Goal: Transaction & Acquisition: Complete application form

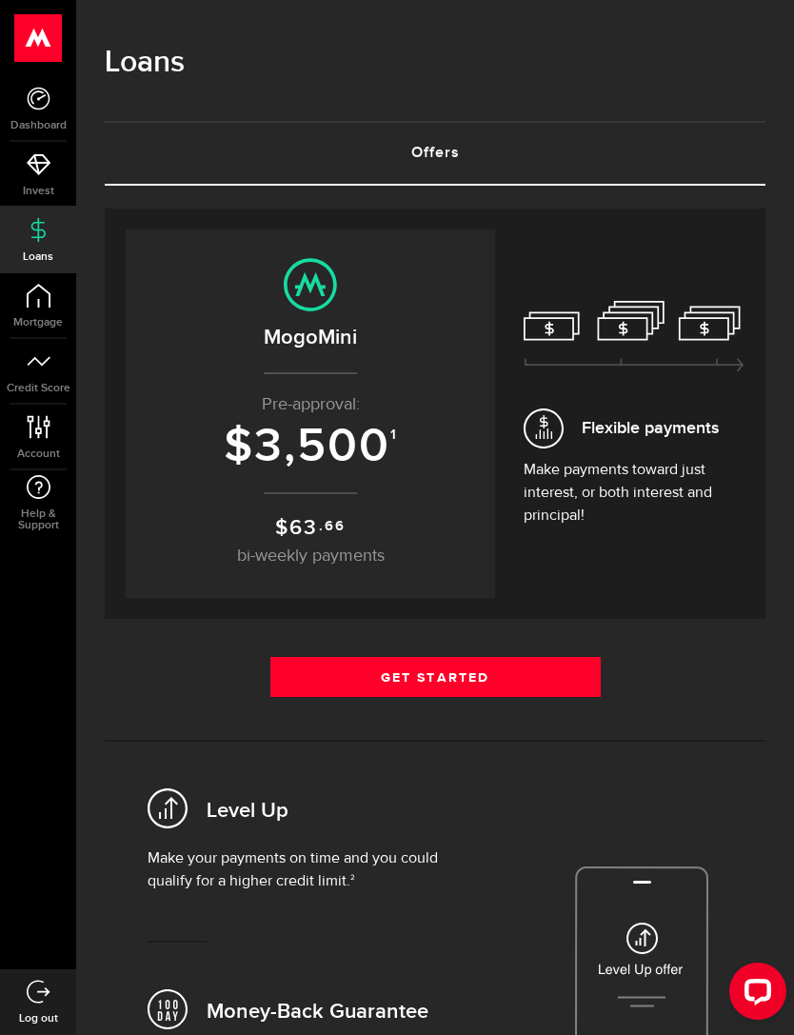
click at [540, 681] on link "Get Started" at bounding box center [435, 677] width 330 height 40
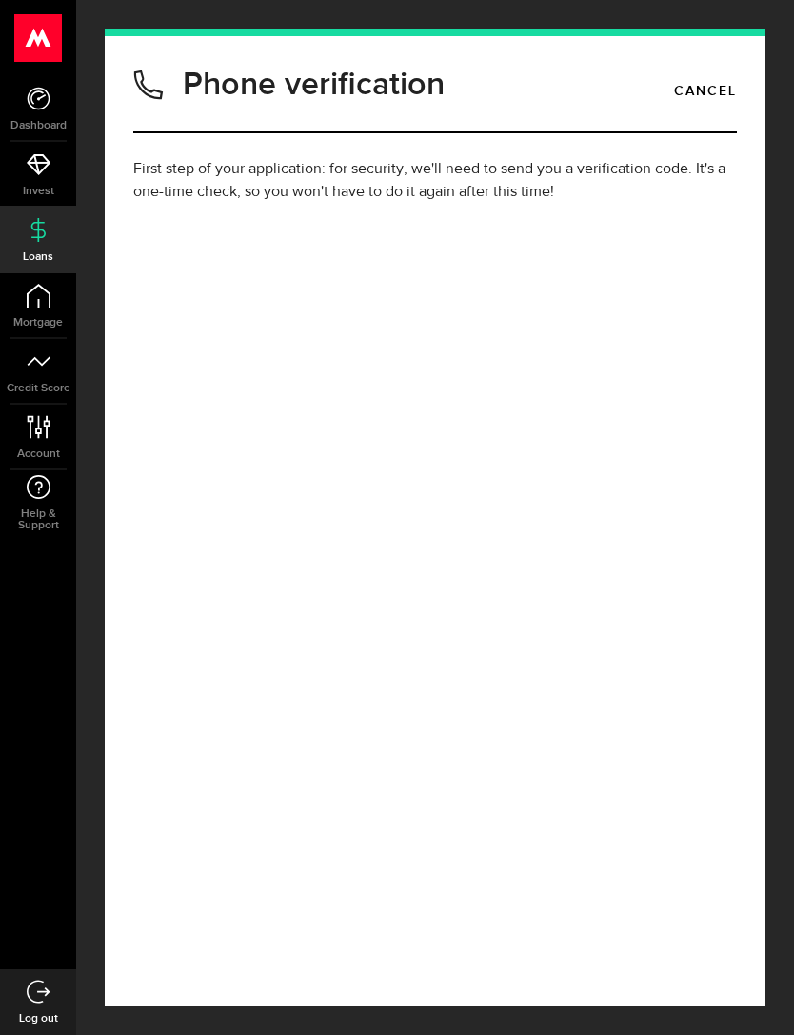
type input "(519) 494-3679"
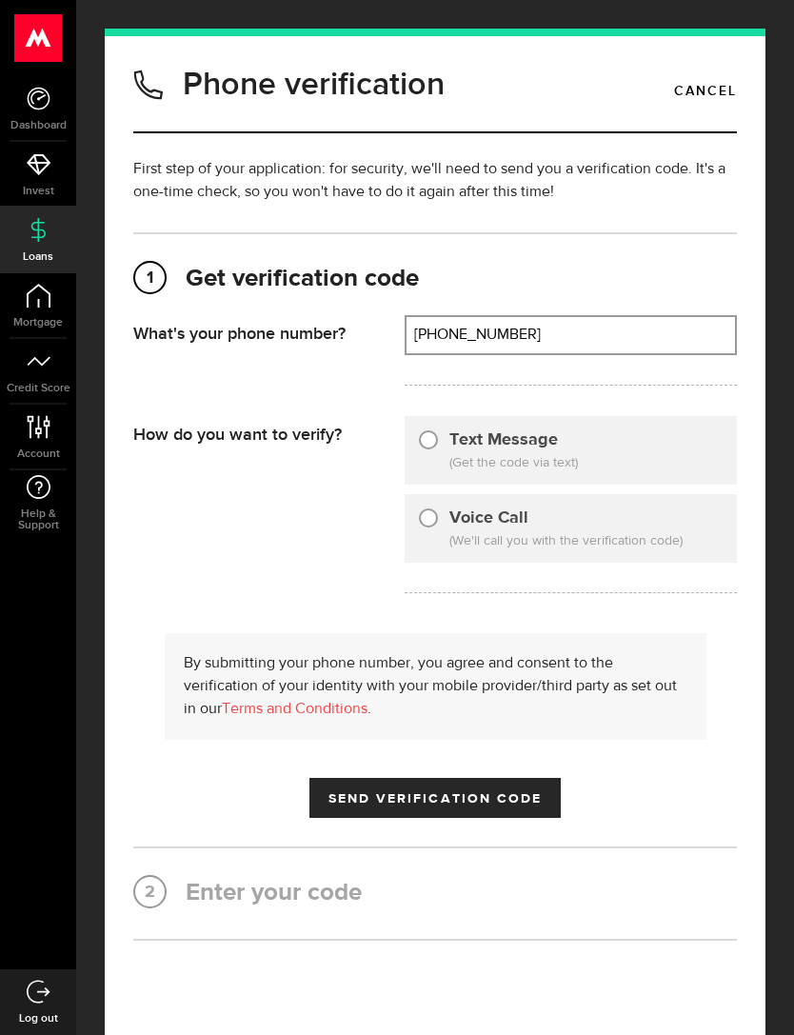
click at [424, 449] on div at bounding box center [428, 439] width 19 height 19
radio input "true"
click at [541, 805] on span "Send Verification Code" at bounding box center [436, 798] width 214 height 13
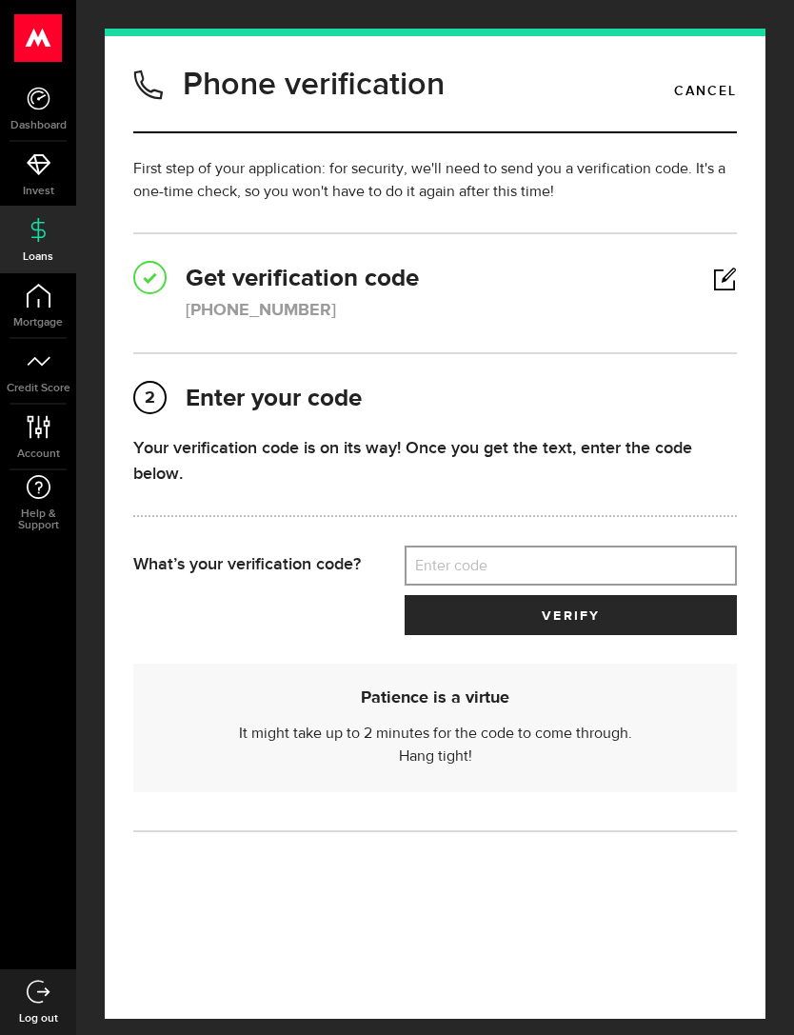
click at [467, 571] on label "Enter code" at bounding box center [571, 566] width 332 height 39
click at [467, 571] on input "Enter code" at bounding box center [571, 566] width 332 height 40
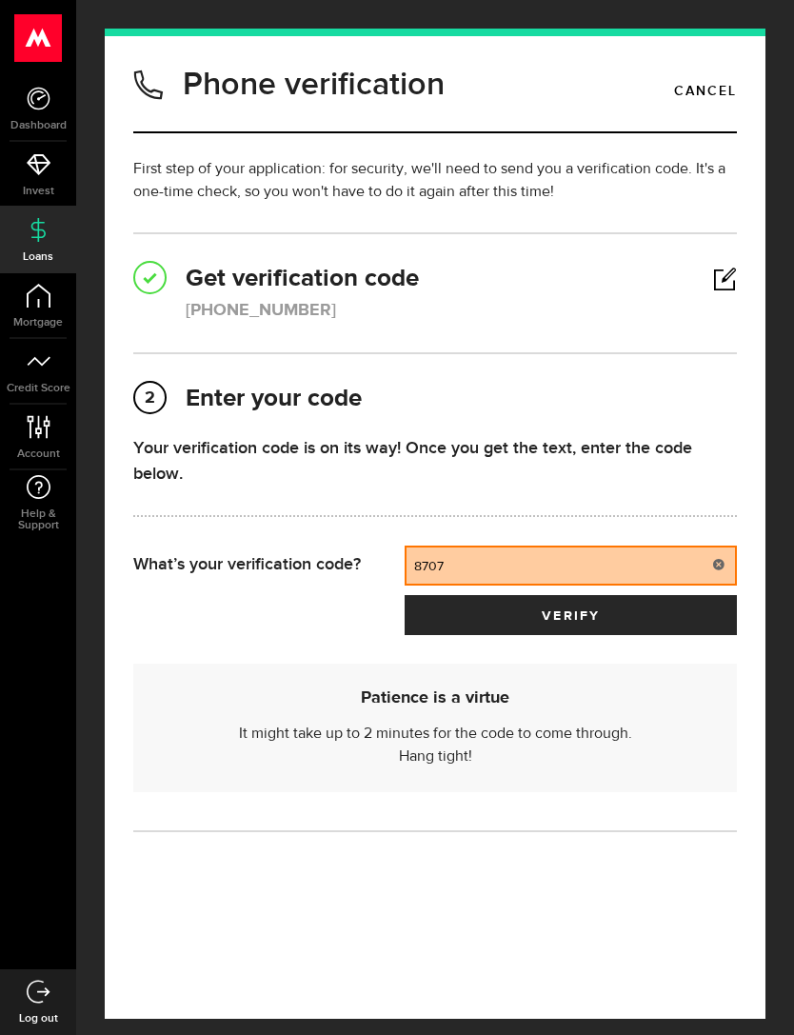
type input "87077"
click at [571, 616] on button "verify" at bounding box center [571, 615] width 332 height 40
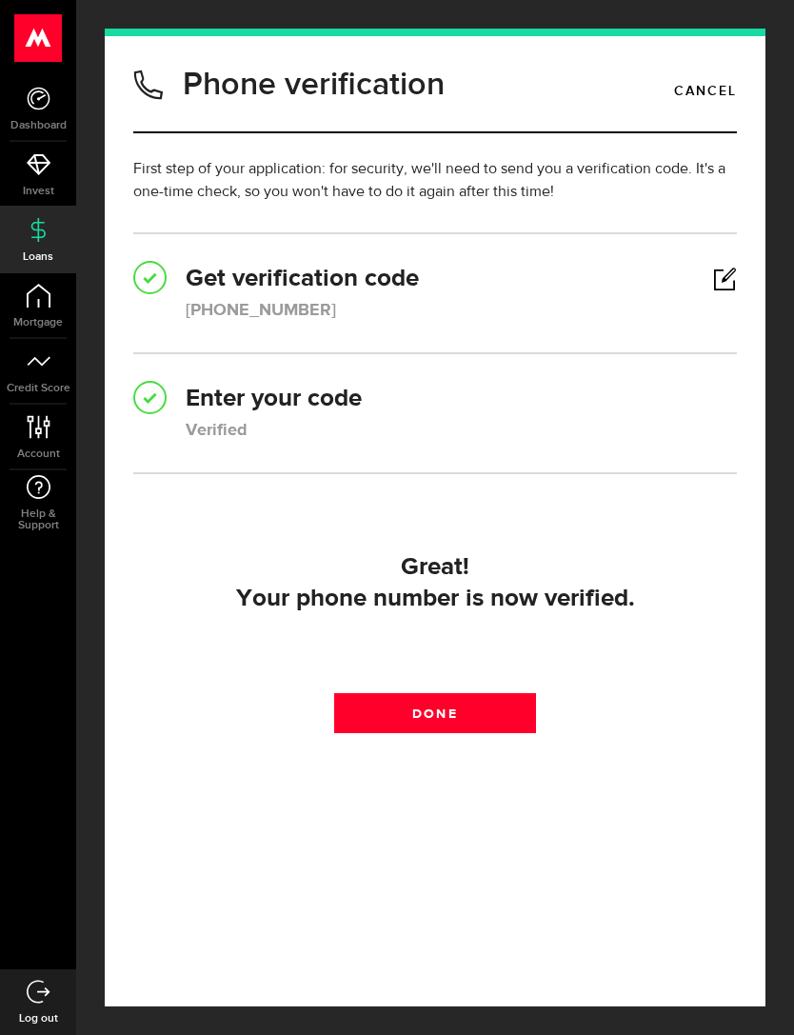
click at [493, 722] on link "Done" at bounding box center [434, 713] width 201 height 40
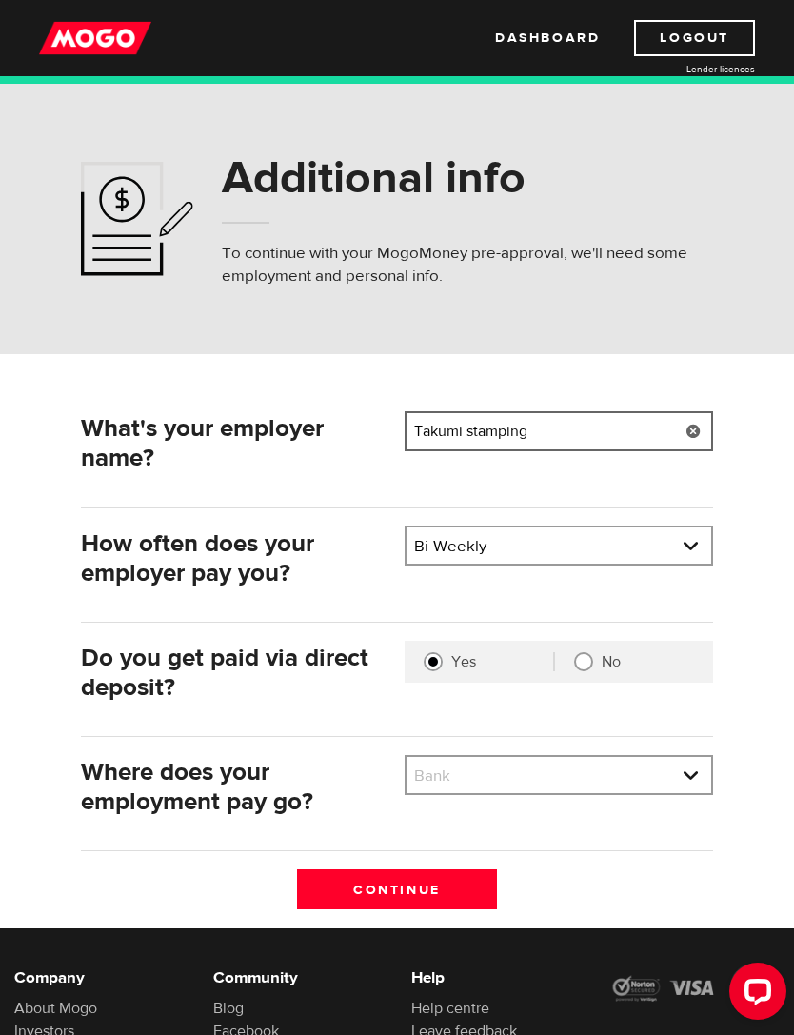
type input "Takumi stamping"
click at [682, 789] on select "Bank BMO / Bank of Montreal CIBC / Canadian Imperial Bank of Commerce CWB / Can…" at bounding box center [559, 777] width 305 height 40
select select "2"
click at [423, 890] on input "Continue" at bounding box center [397, 890] width 201 height 40
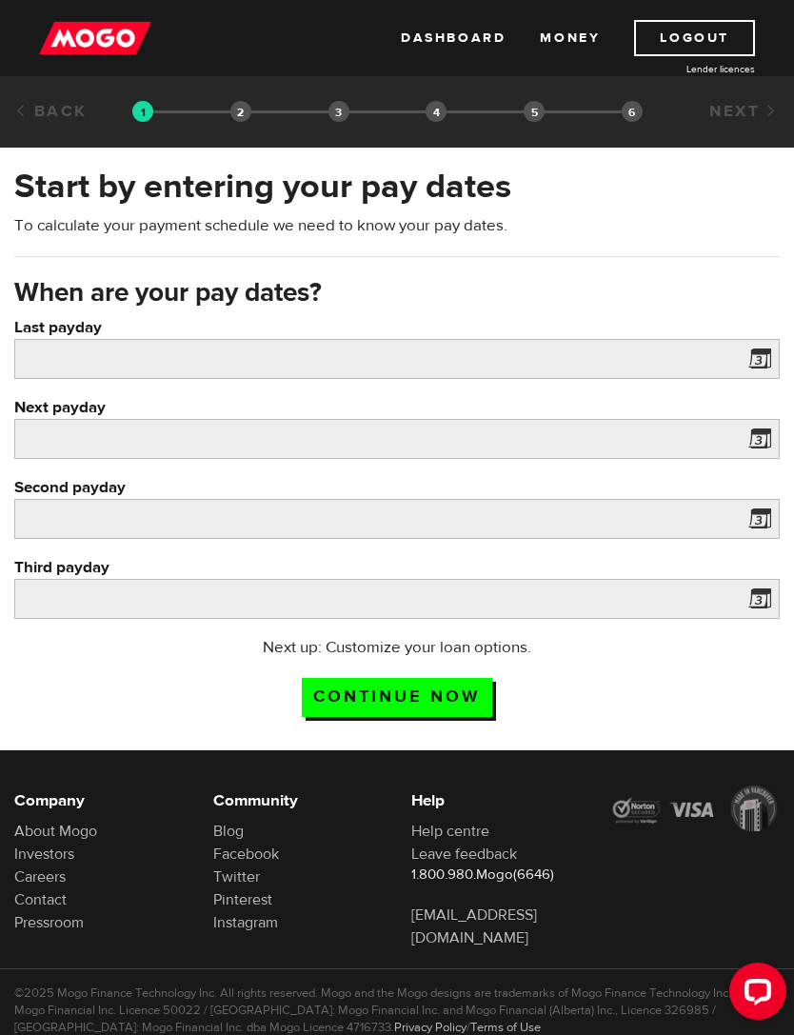
click at [758, 364] on span at bounding box center [756, 362] width 29 height 30
click at [753, 366] on span at bounding box center [756, 362] width 29 height 30
click at [760, 363] on span at bounding box center [756, 362] width 29 height 30
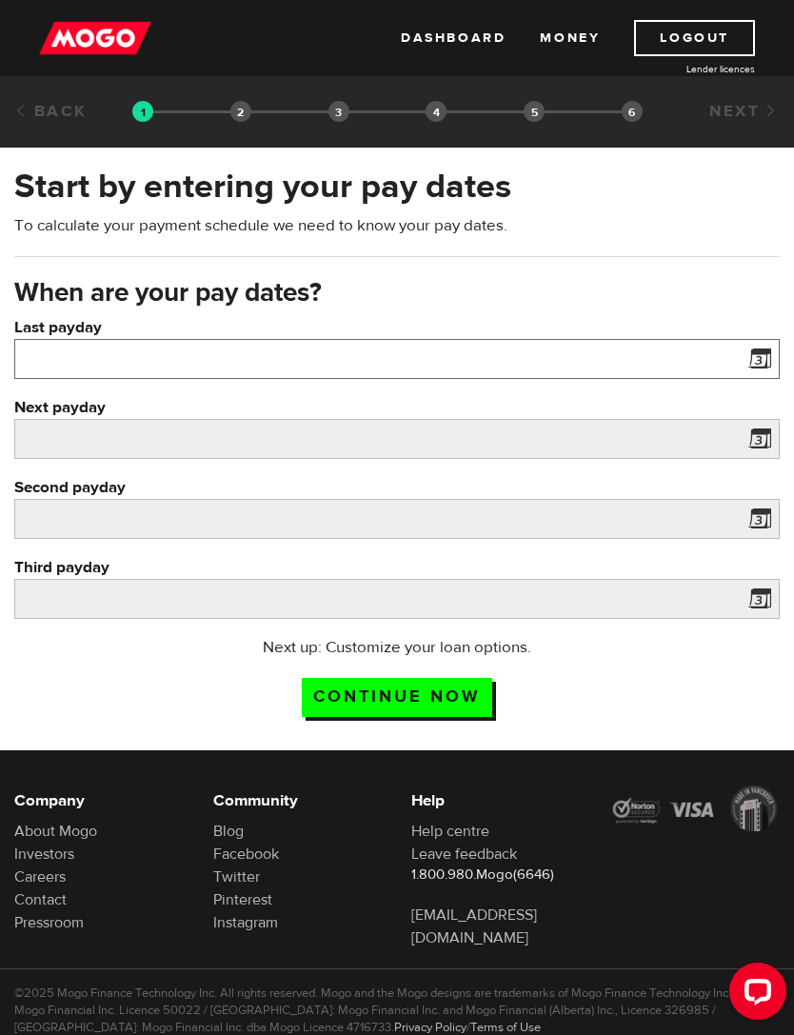
click at [70, 363] on input "Last payday" at bounding box center [397, 359] width 766 height 40
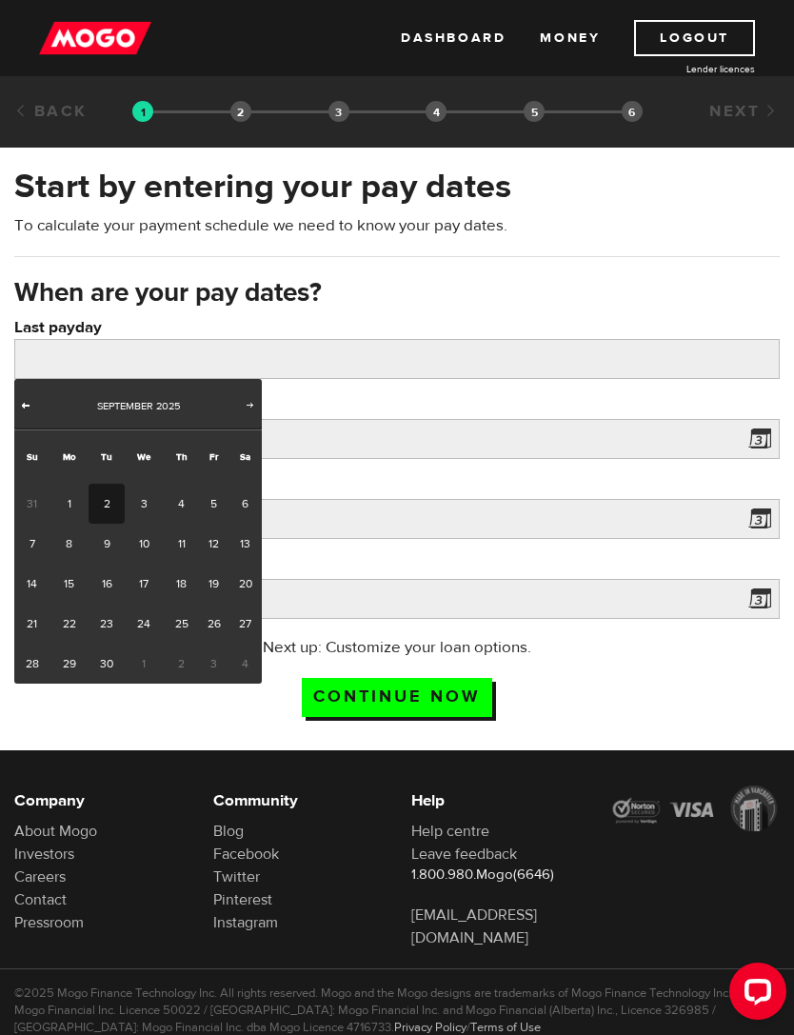
click at [21, 412] on link "Prev" at bounding box center [25, 406] width 19 height 19
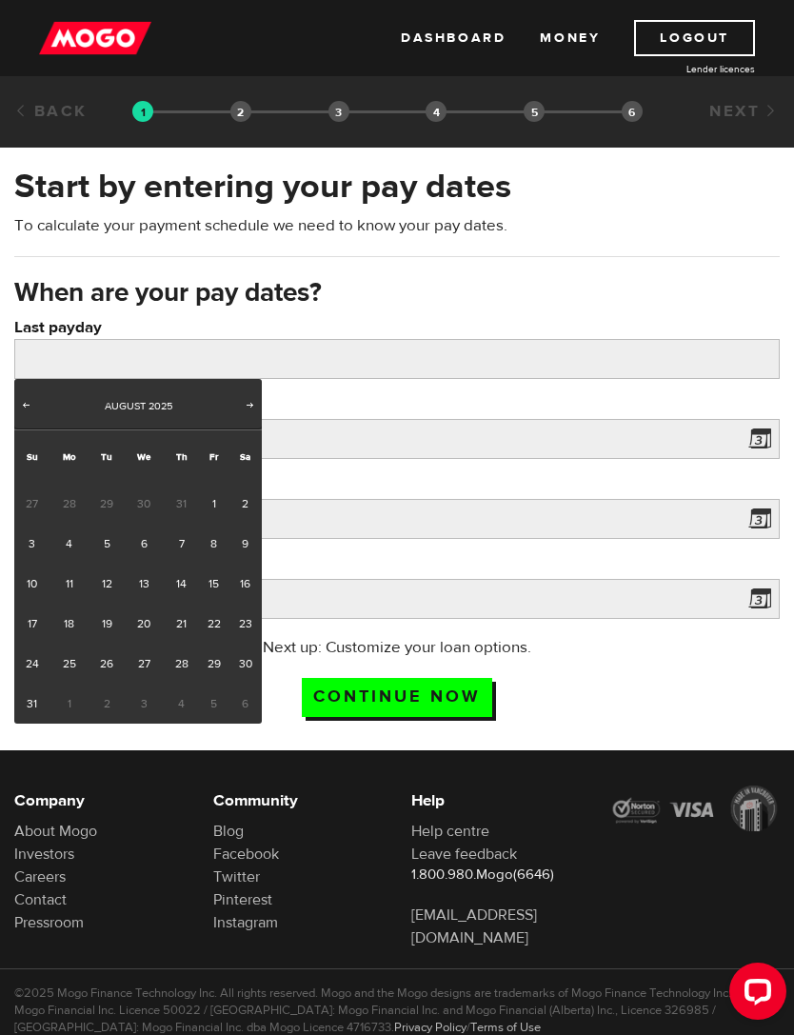
click at [210, 660] on link "29" at bounding box center [214, 664] width 30 height 40
type input "2025/08/29"
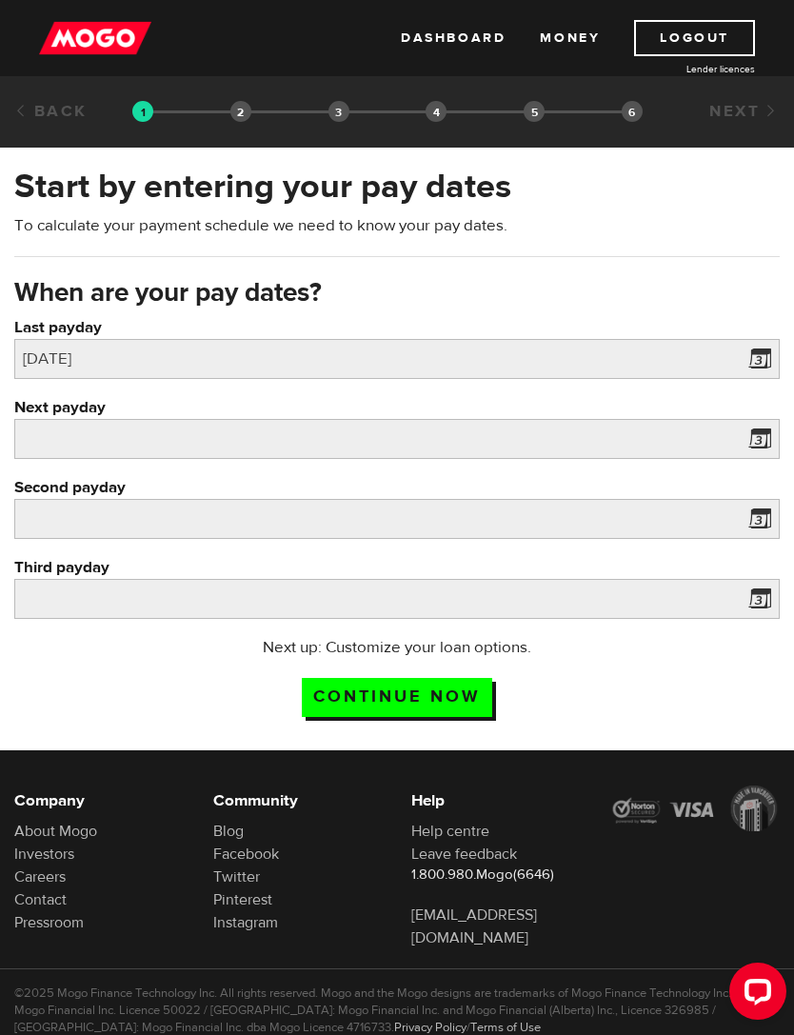
click at [755, 442] on span at bounding box center [756, 442] width 29 height 30
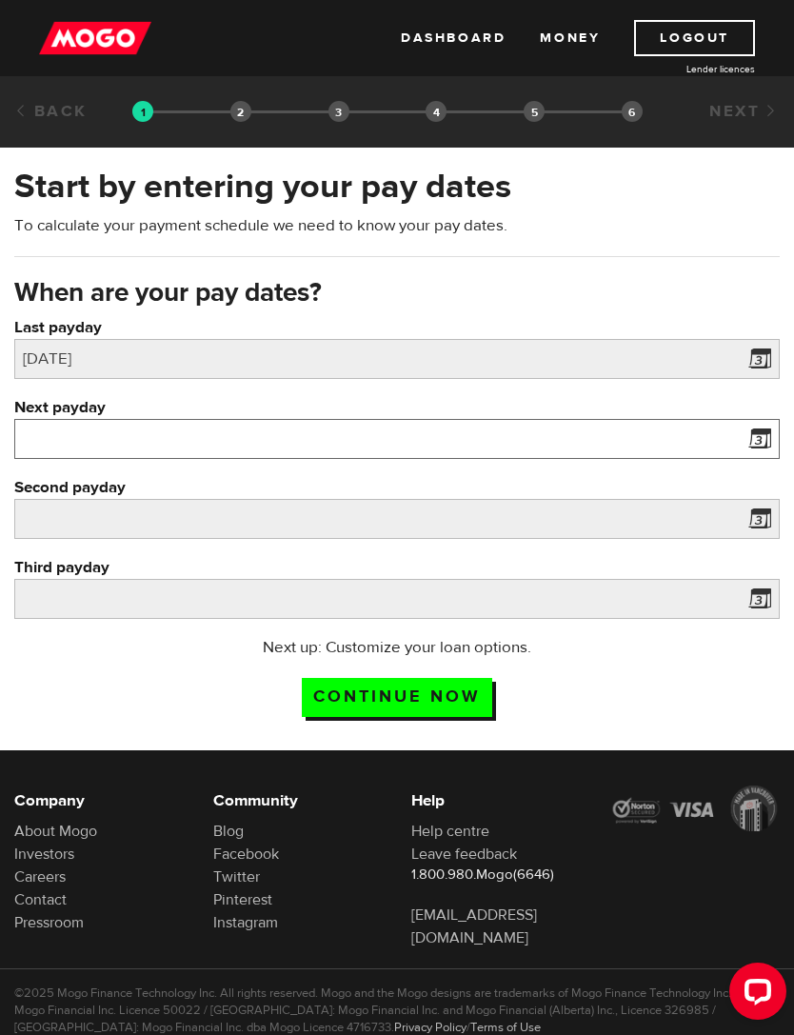
click at [123, 439] on input "Next payday" at bounding box center [397, 439] width 766 height 40
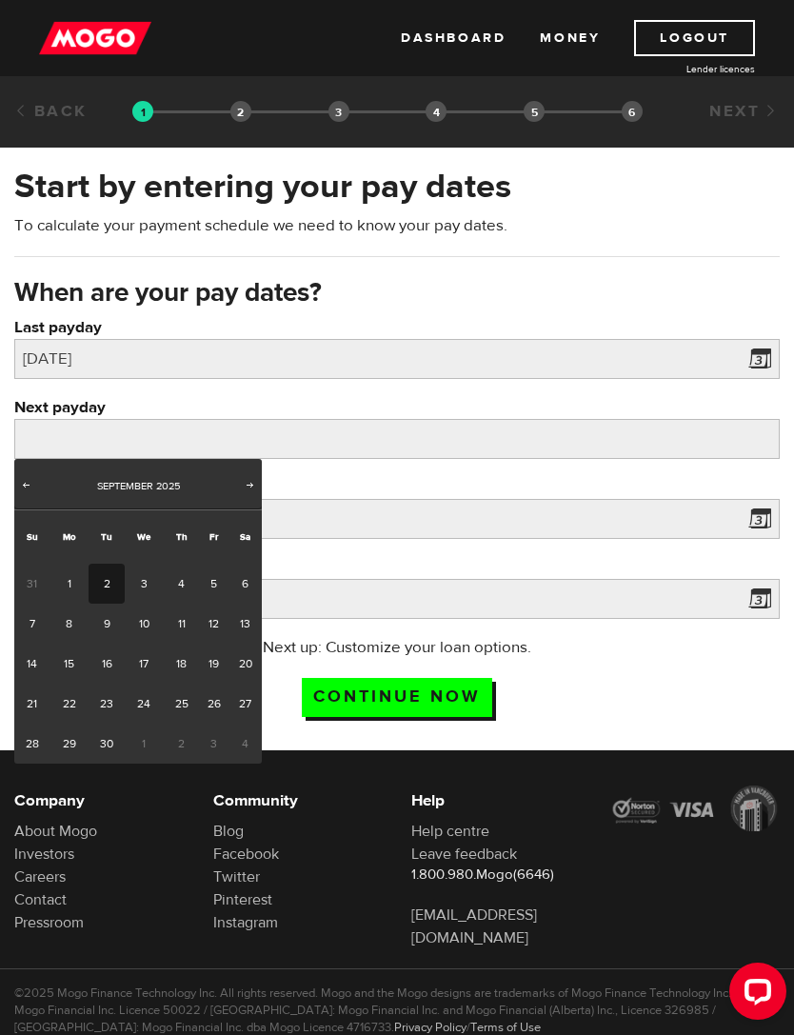
click at [210, 617] on link "12" at bounding box center [214, 624] width 30 height 40
type input "2025/09/12"
type input "2025/9/26"
type input "2025/10/10"
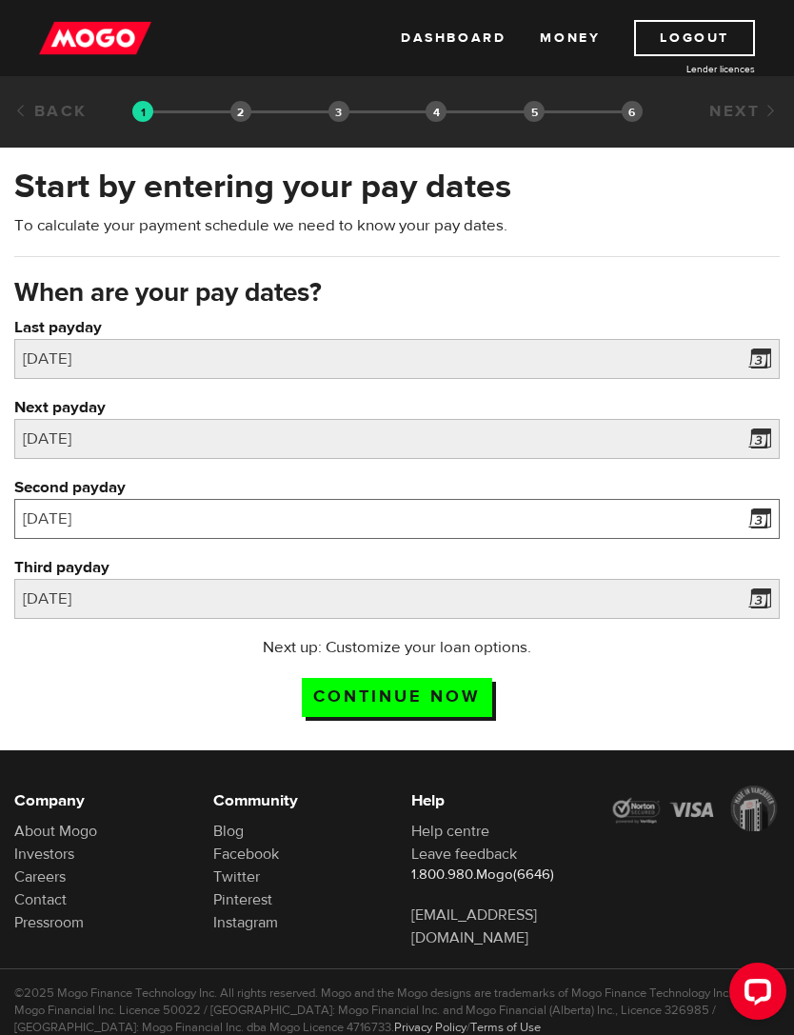
click at [142, 531] on input "2025/9/26" at bounding box center [397, 519] width 766 height 40
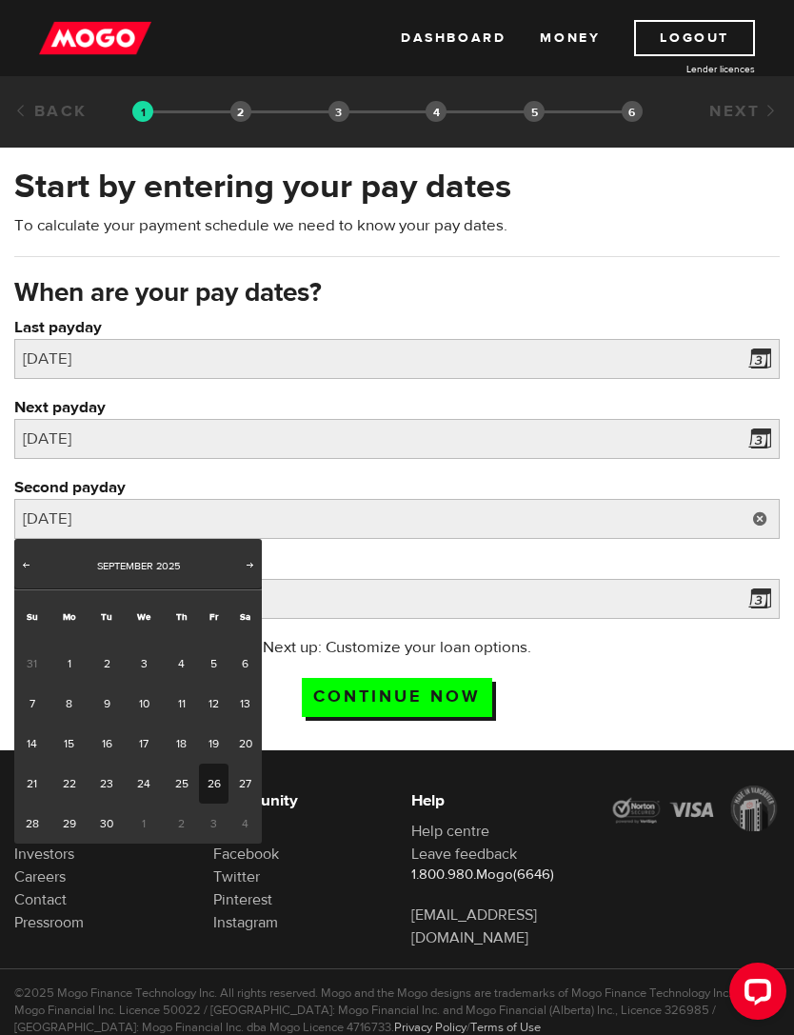
click at [640, 681] on div "Next up: Customize your loan options. Continue now" at bounding box center [397, 683] width 766 height 95
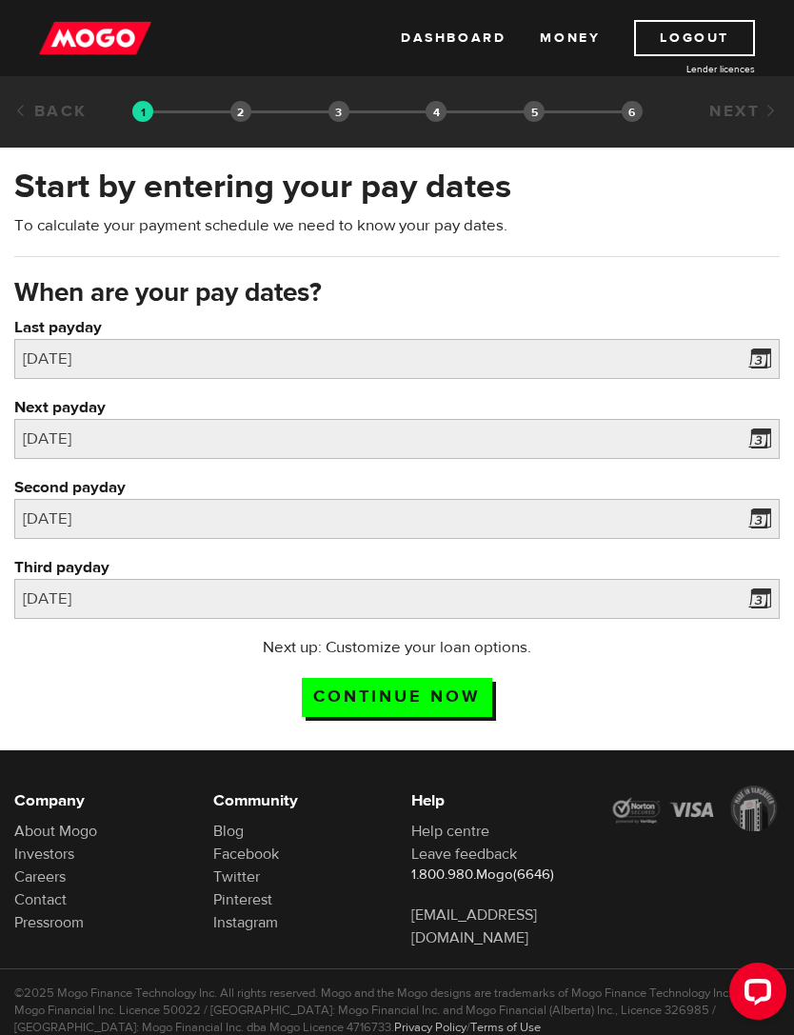
click at [466, 699] on input "Continue now" at bounding box center [397, 697] width 190 height 39
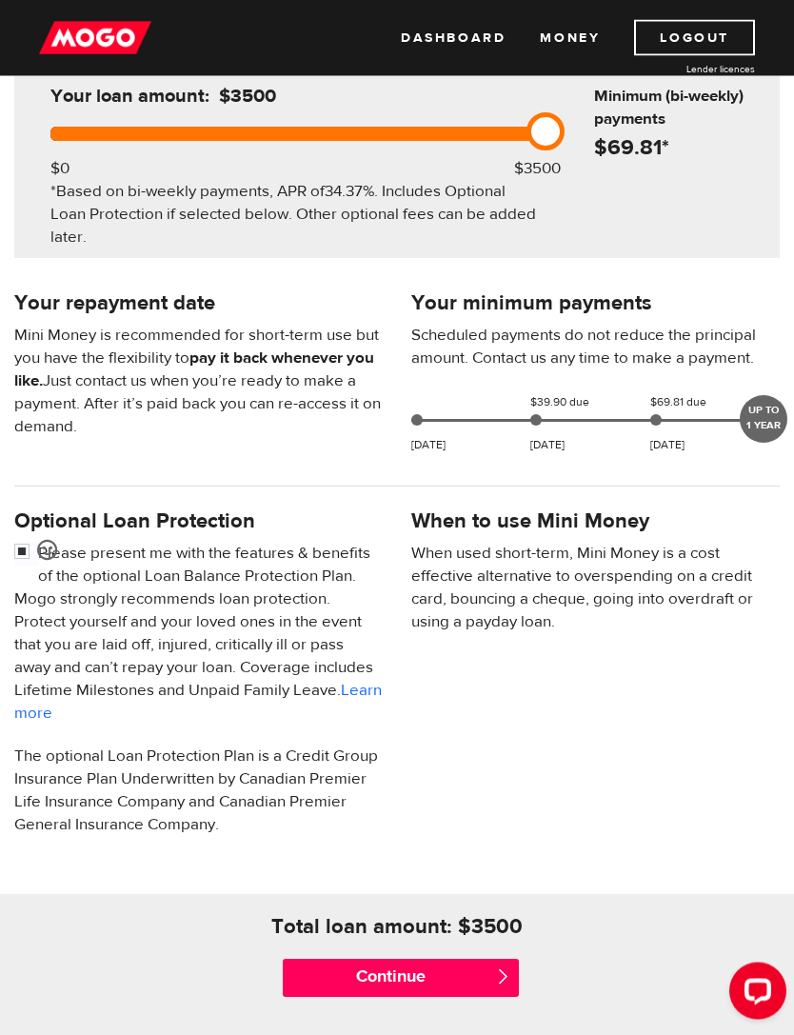
scroll to position [246, 0]
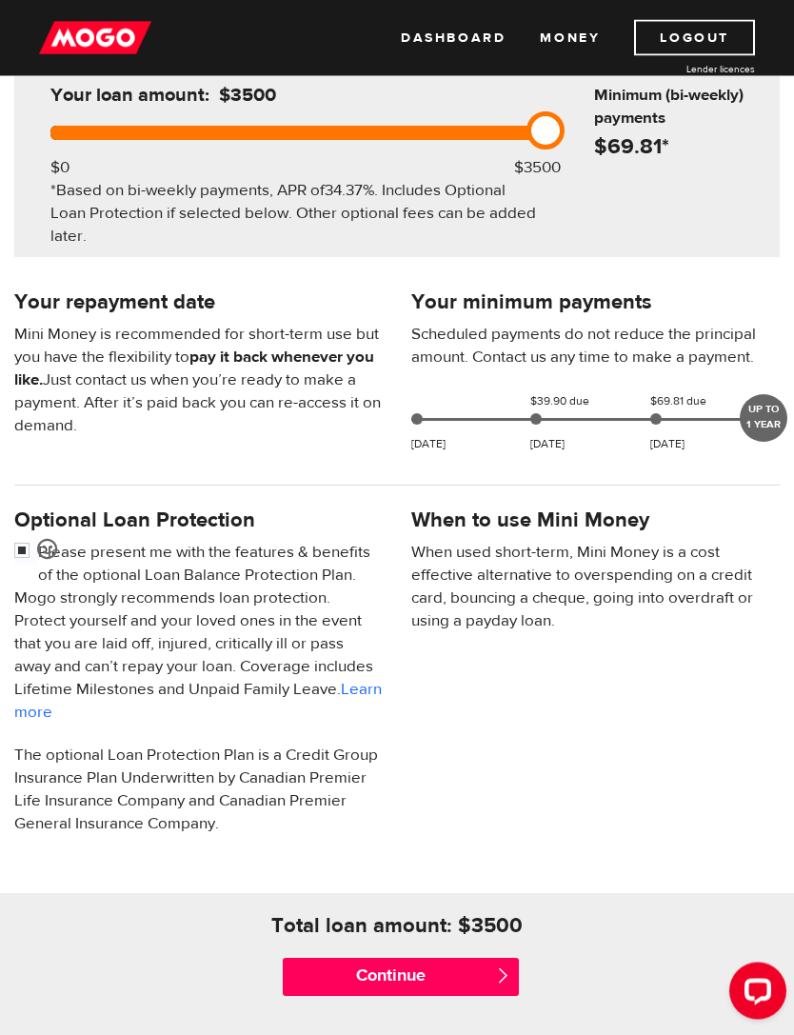
click at [480, 979] on input "Continue" at bounding box center [401, 978] width 236 height 38
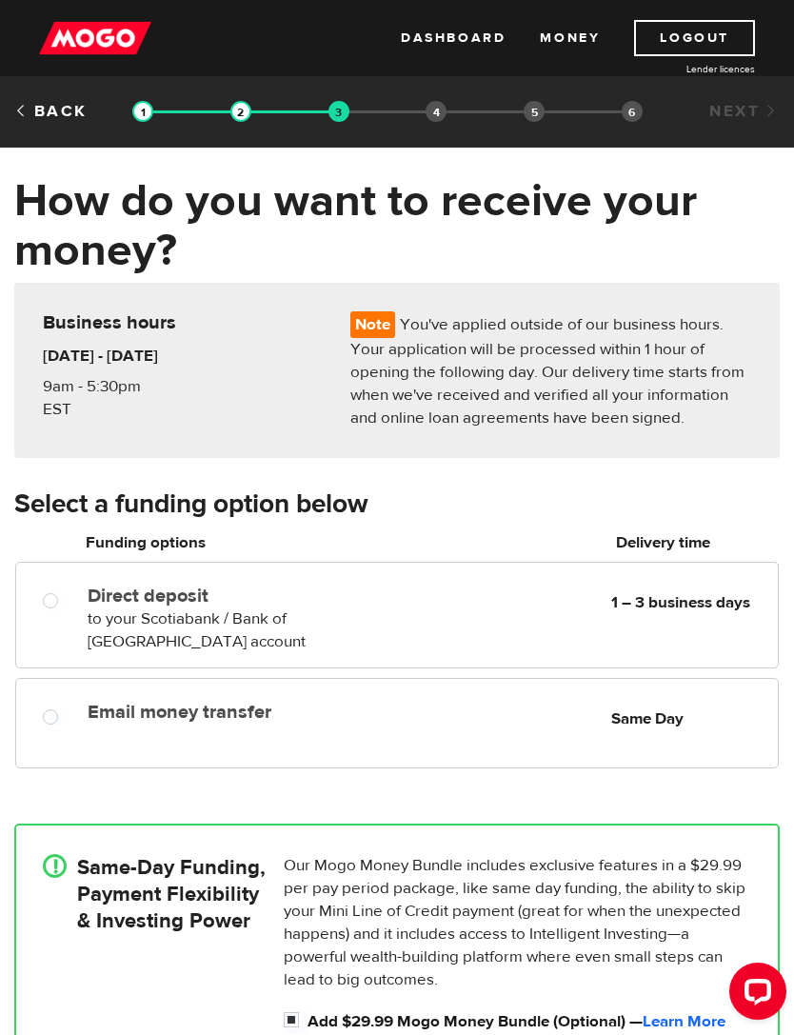
click at [53, 729] on input "Email money transfer" at bounding box center [55, 720] width 24 height 24
radio input "true"
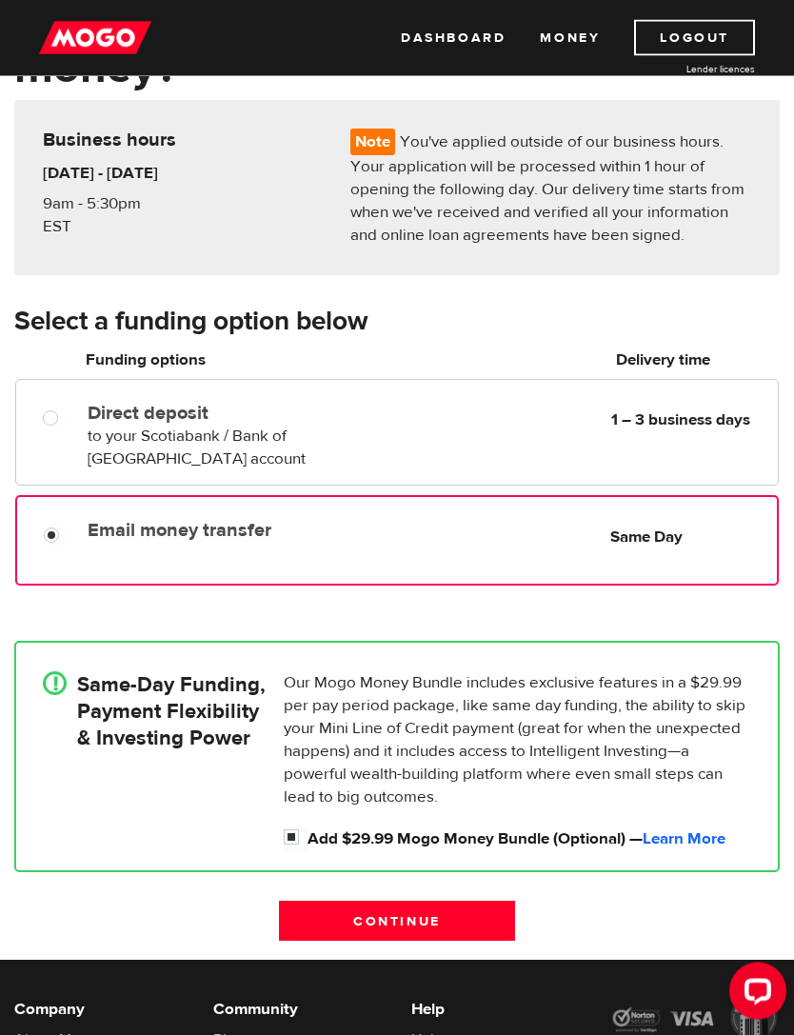
scroll to position [190, 0]
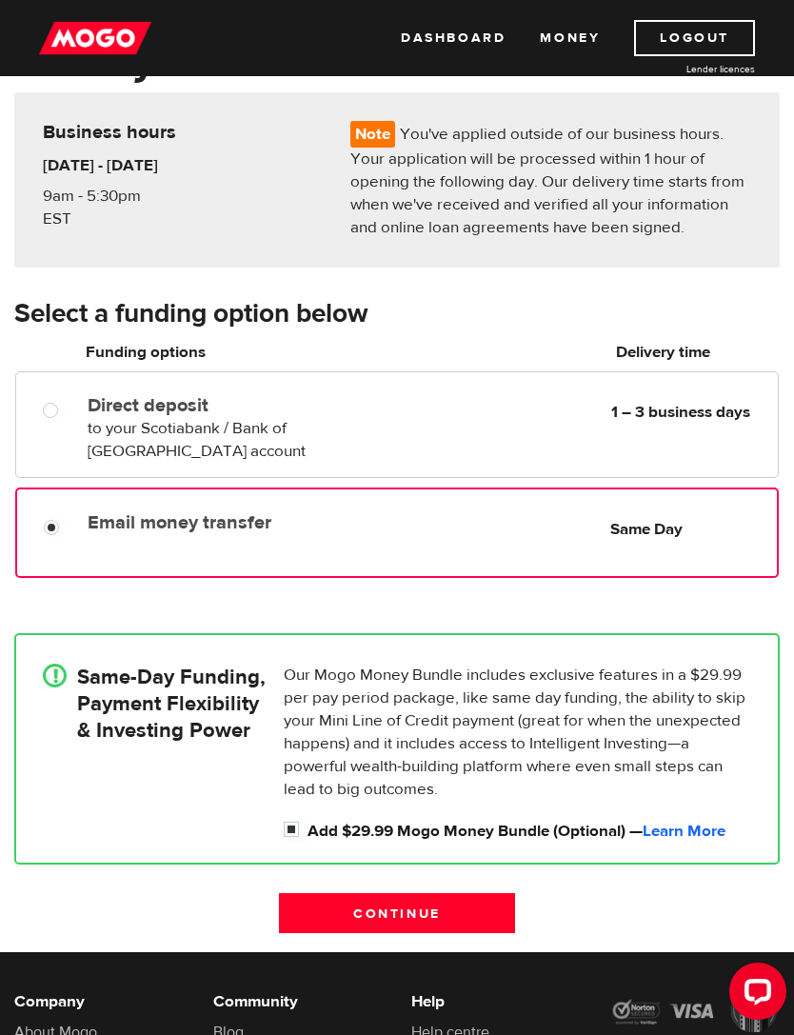
click at [130, 412] on label "Direct deposit" at bounding box center [226, 405] width 276 height 23
click at [67, 412] on input "Direct deposit" at bounding box center [55, 413] width 24 height 24
radio input "true"
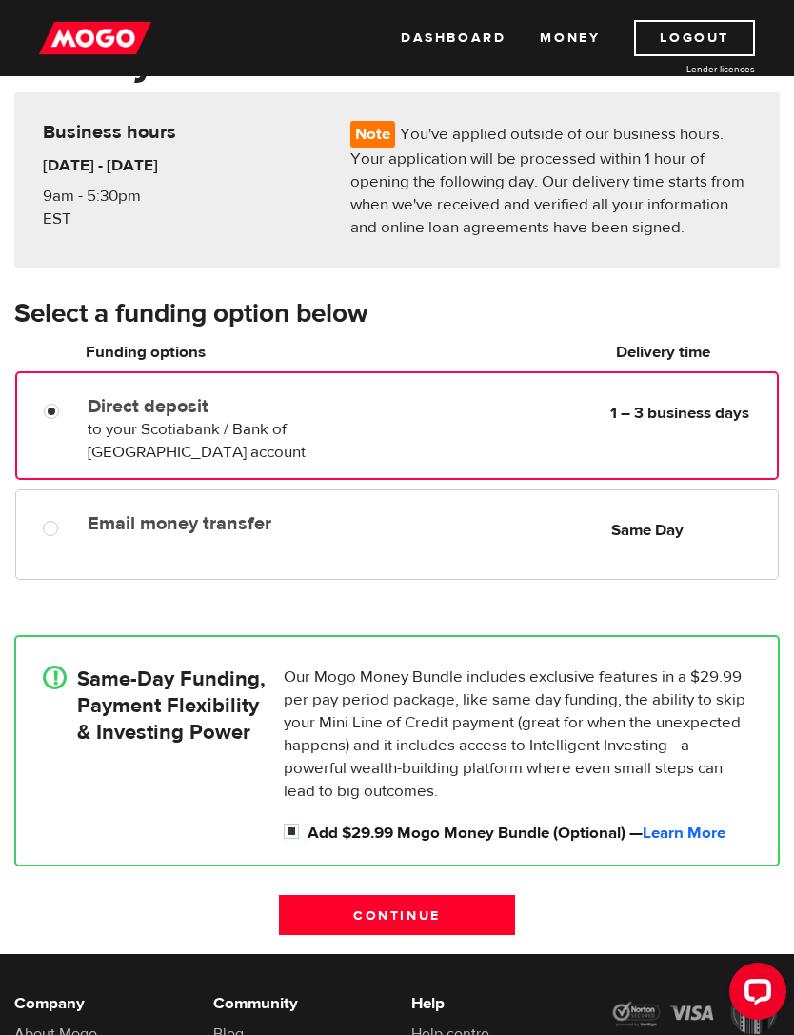
click at [700, 540] on span "Same Day" at bounding box center [690, 530] width 159 height 23
radio input "true"
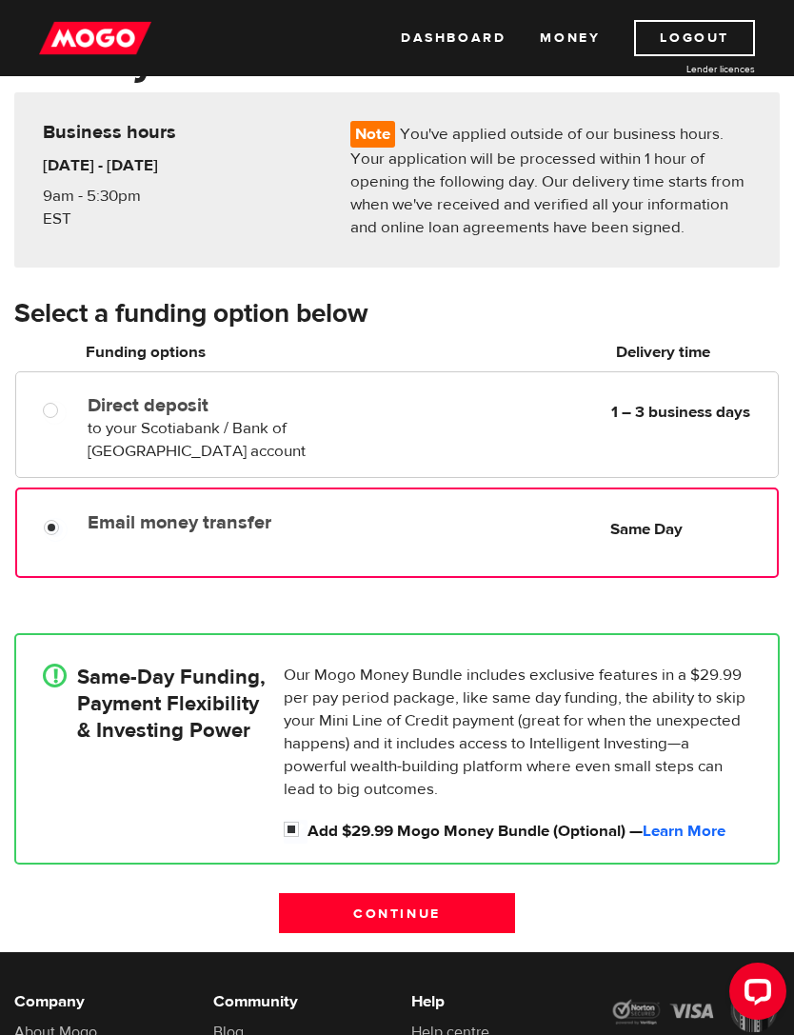
click at [460, 902] on input "Continue" at bounding box center [397, 913] width 236 height 40
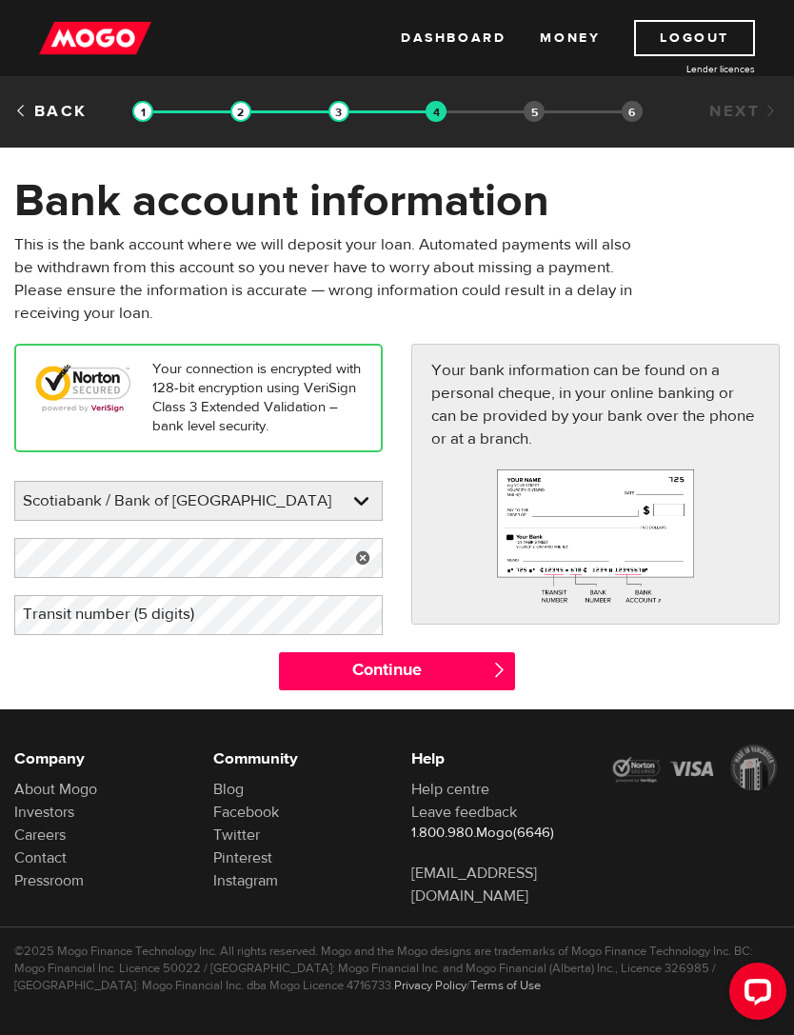
click at [350, 577] on link at bounding box center [363, 558] width 39 height 40
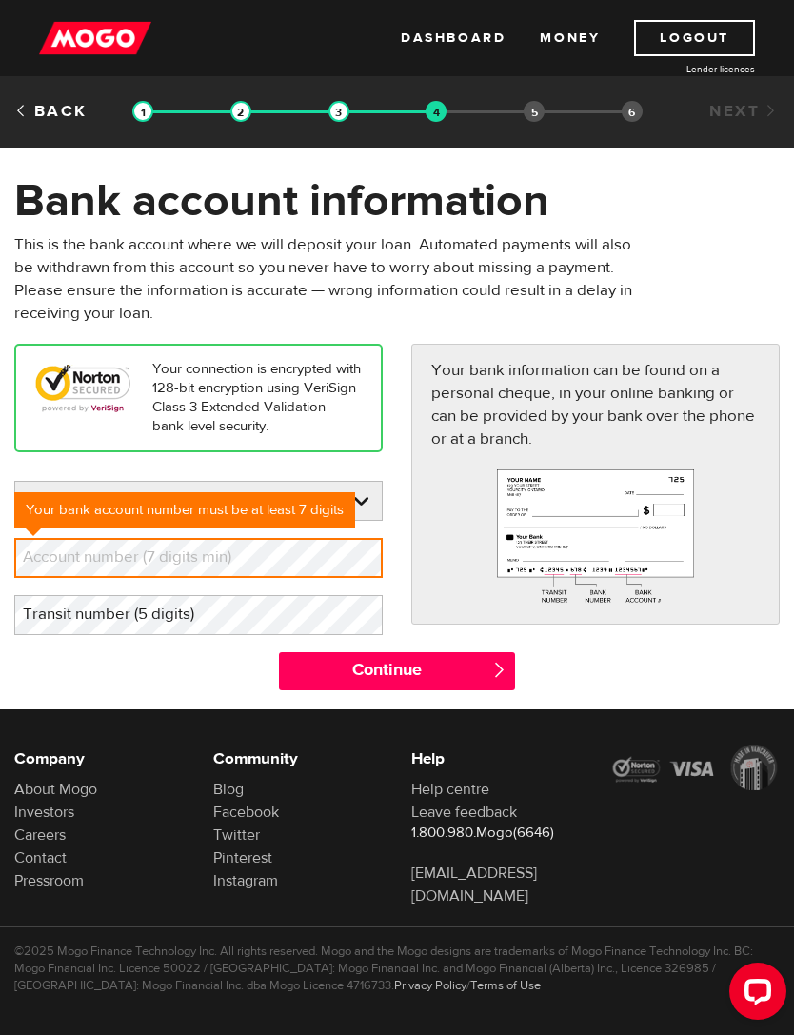
click at [84, 555] on label "Account number (7 digits min)" at bounding box center [142, 557] width 256 height 39
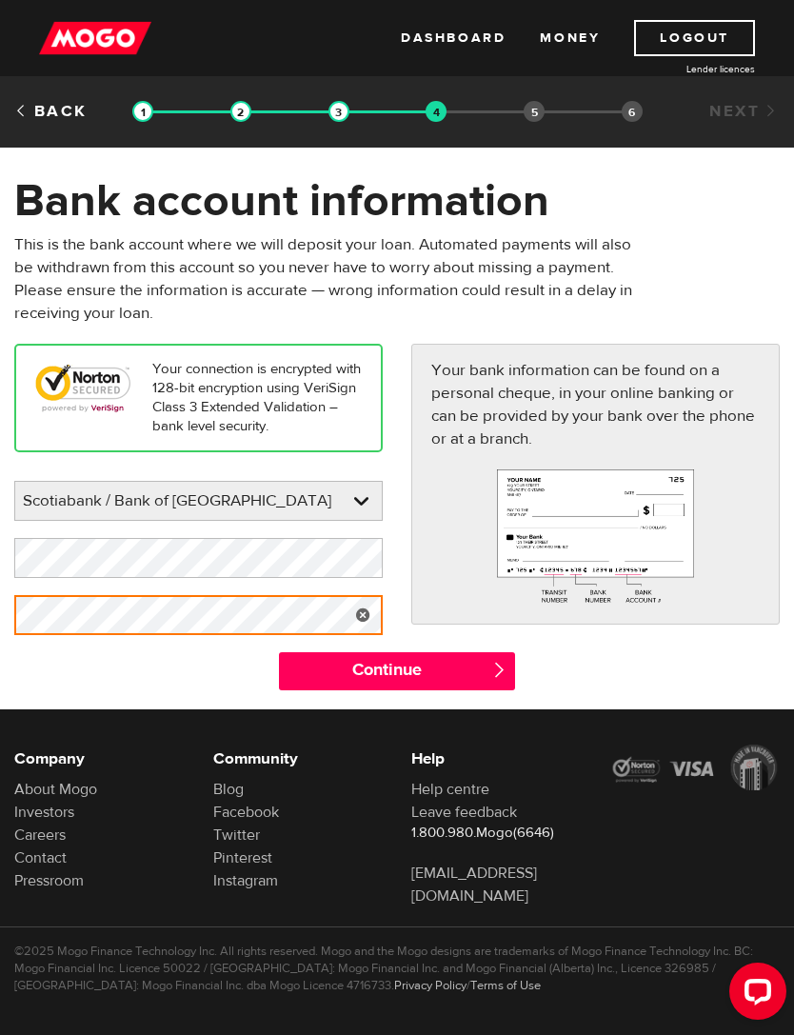
click at [364, 631] on link at bounding box center [363, 615] width 39 height 40
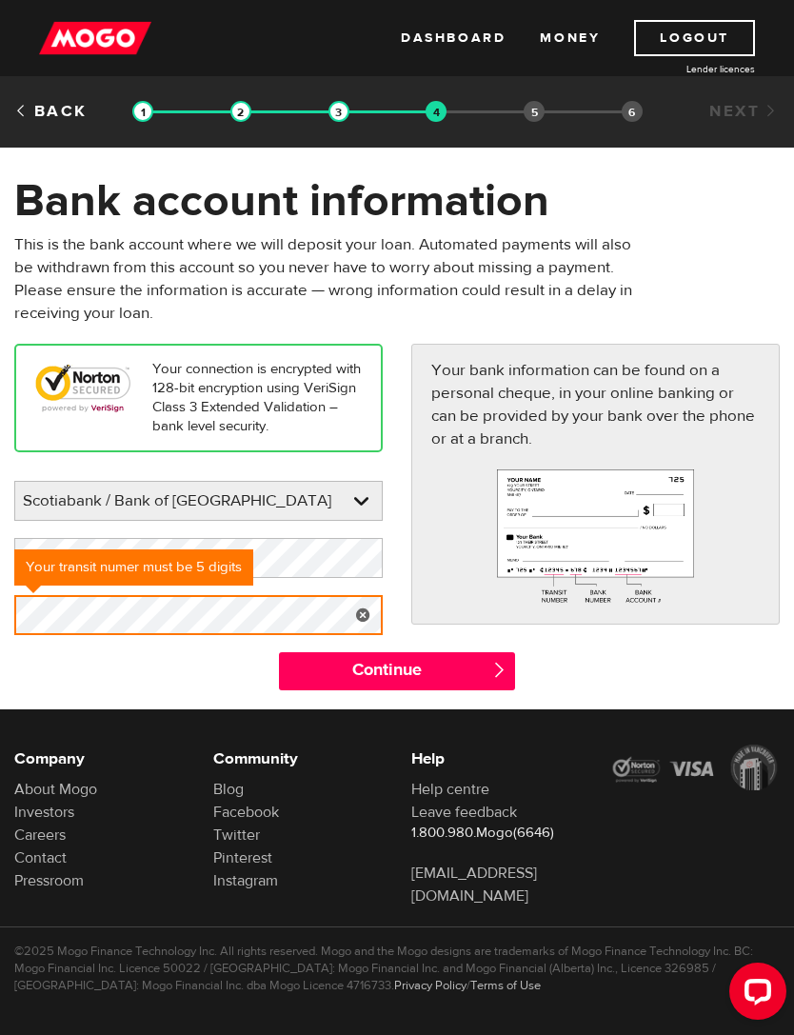
click at [437, 677] on input "Continue" at bounding box center [397, 671] width 236 height 38
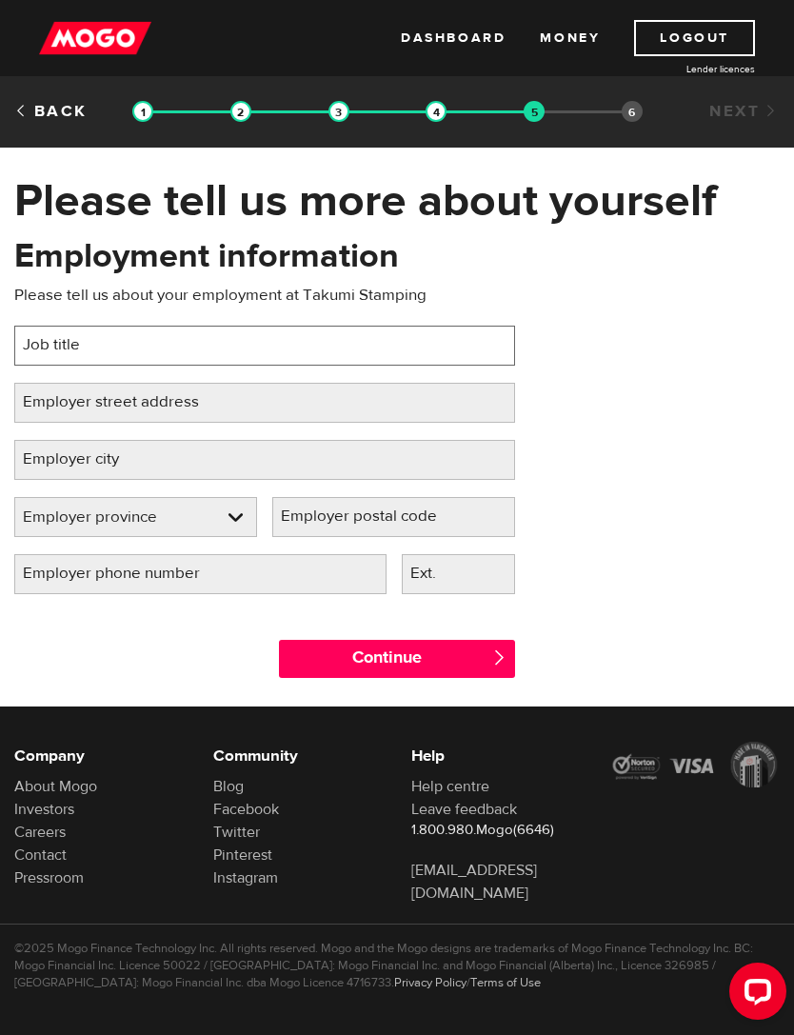
click at [136, 343] on input "Job title" at bounding box center [264, 346] width 501 height 40
click at [619, 567] on div "Employment information Please tell us about your employment at Takumi Stamping …" at bounding box center [397, 422] width 794 height 378
type input "Manufacturing manager"
click at [51, 404] on label "Employer street address" at bounding box center [126, 402] width 224 height 39
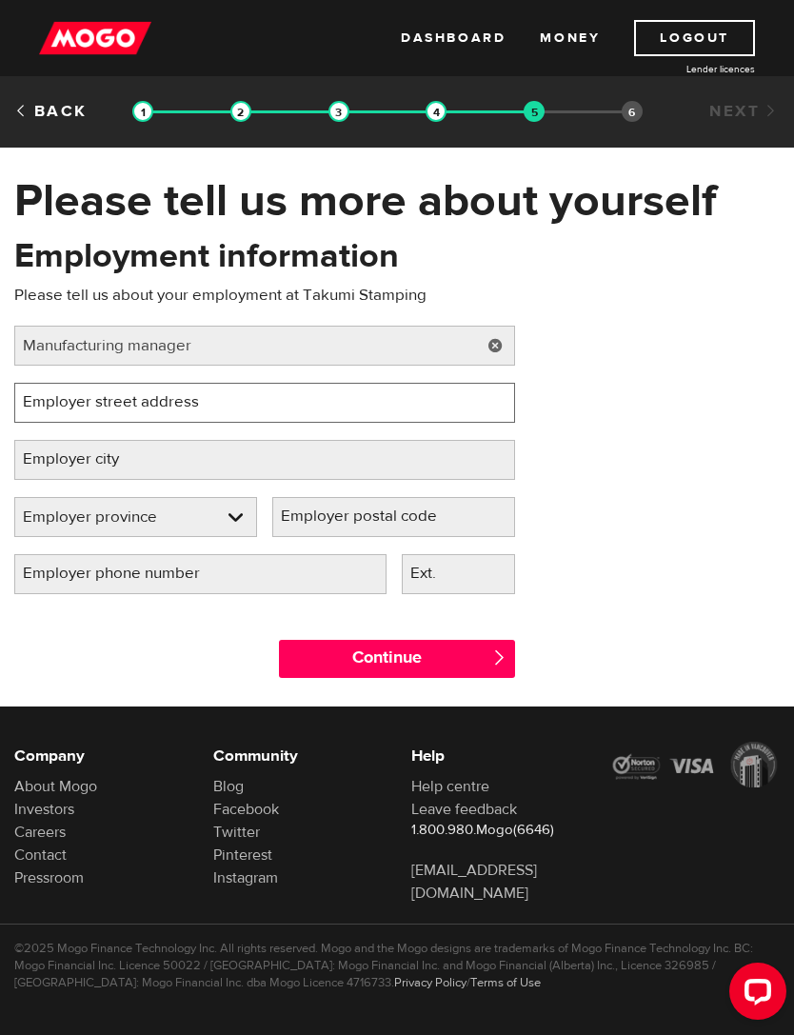
click at [51, 404] on input "Employer street address" at bounding box center [264, 403] width 501 height 40
type input "[STREET_ADDRESS][PERSON_NAME]"
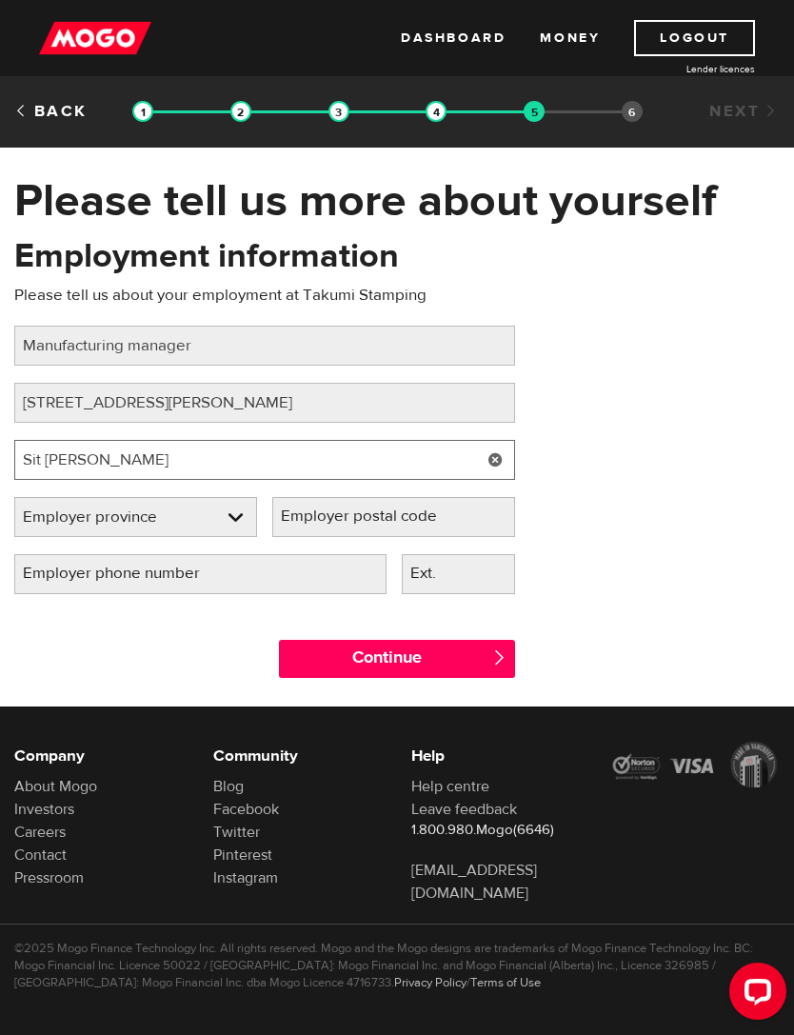
type input "Sit [PERSON_NAME]"
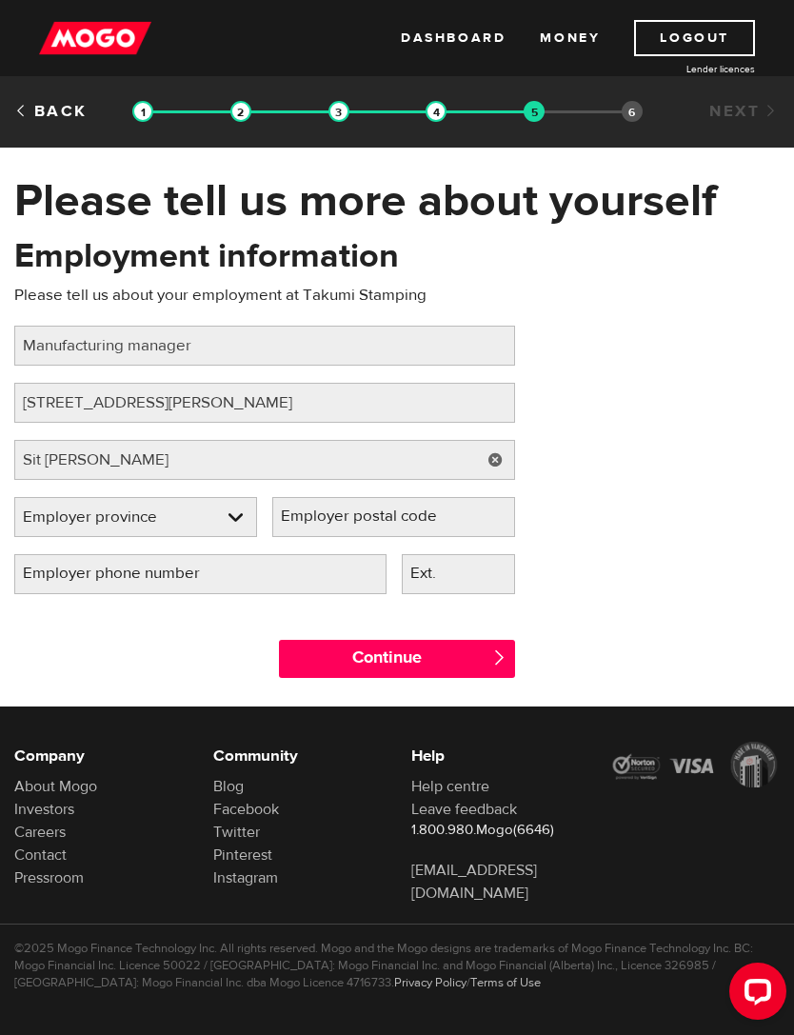
click at [226, 516] on select "Employer province Alberta British Columbia Ontario Manitoba New Brunswick Newfo…" at bounding box center [135, 518] width 241 height 40
select select "ON"
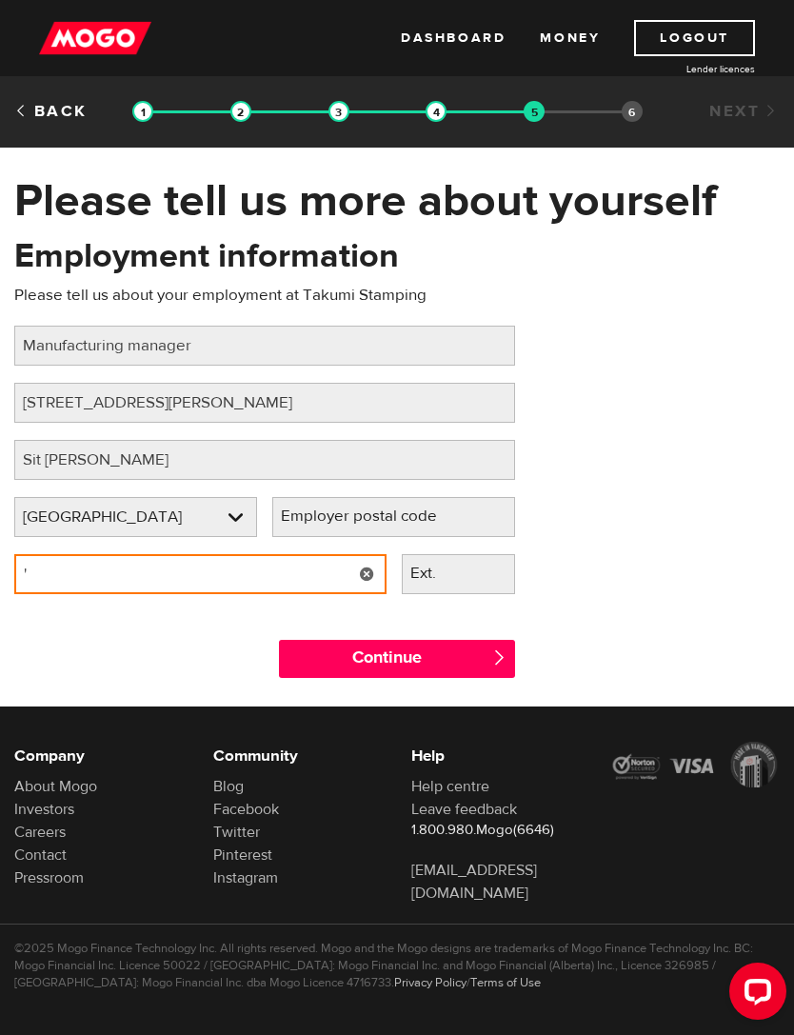
type input "'"
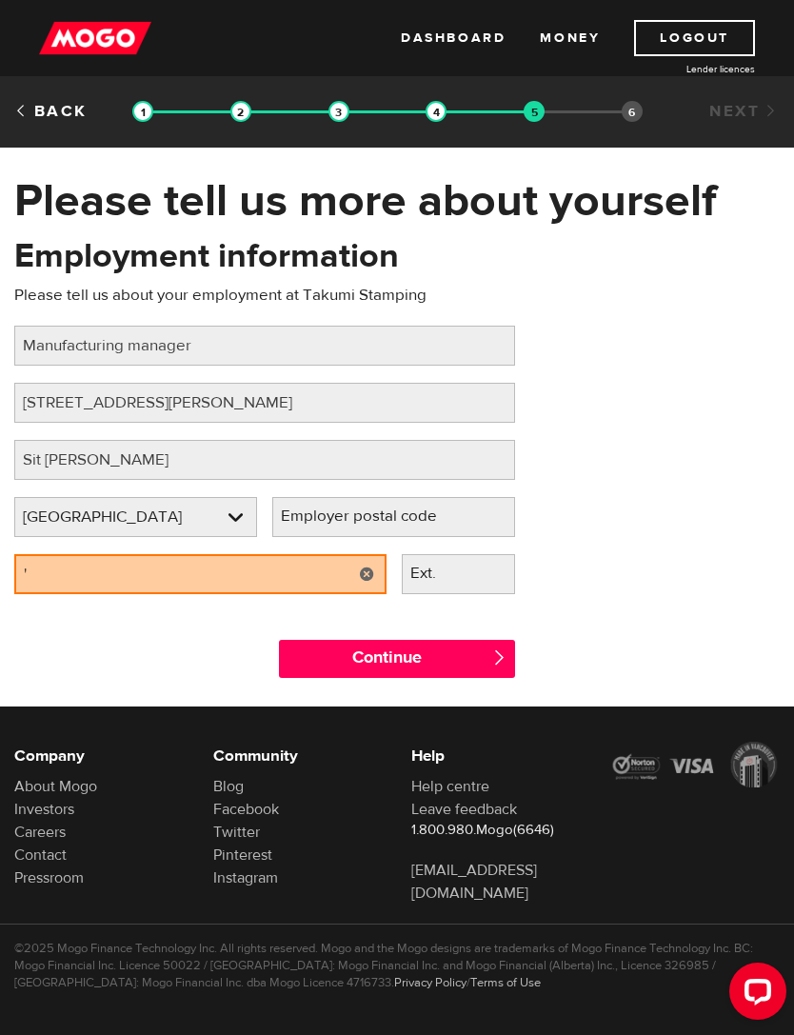
click at [363, 584] on link at bounding box center [367, 574] width 39 height 40
click at [487, 580] on input "Ext." at bounding box center [459, 574] width 114 height 40
type input "(519) 633-6070"
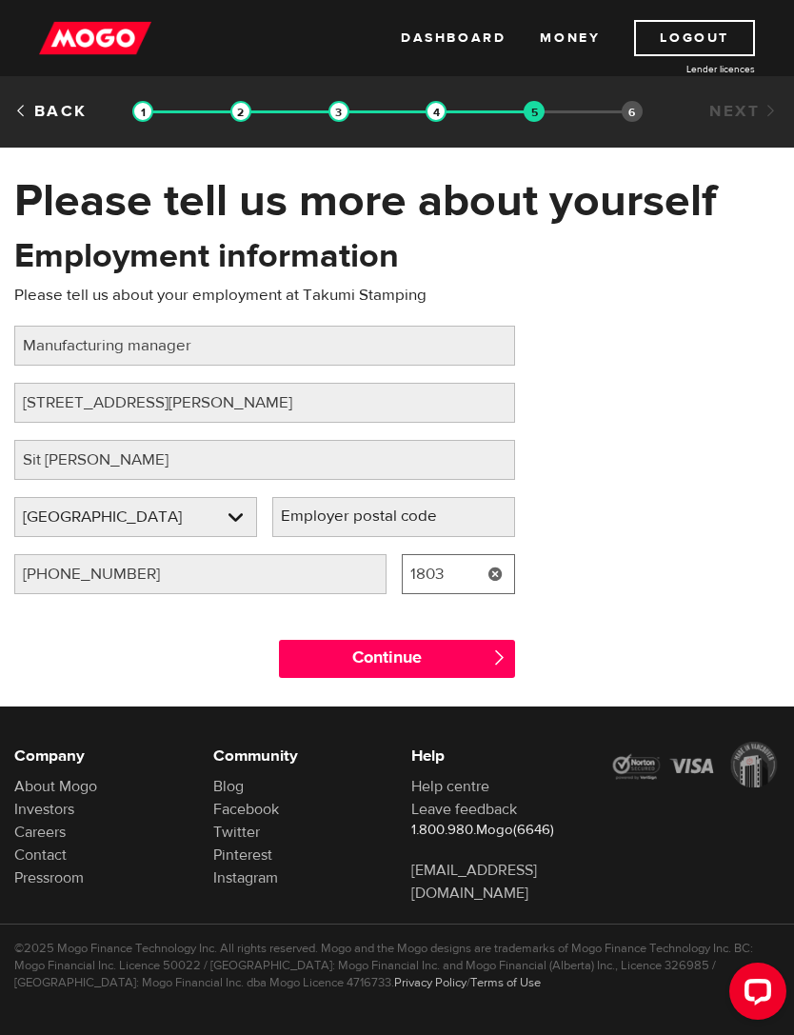
type input "1803"
click at [466, 654] on input "Continue" at bounding box center [397, 659] width 236 height 38
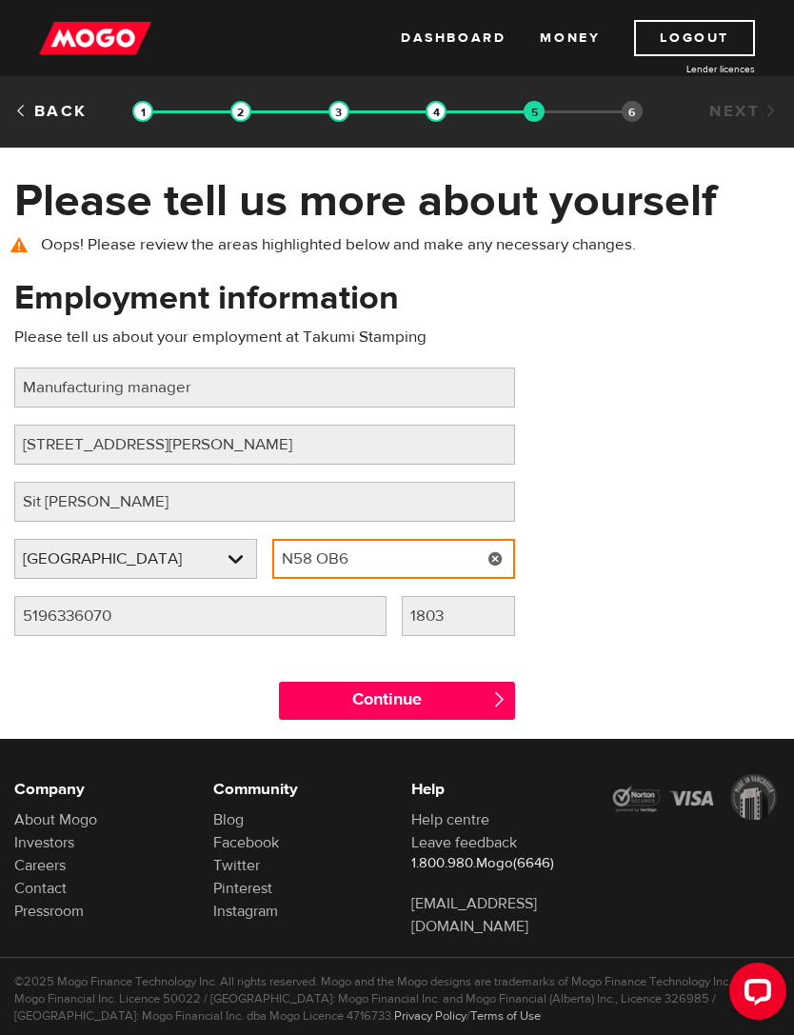
type input "N58 OB6"
click at [480, 703] on input "Continue" at bounding box center [397, 701] width 236 height 38
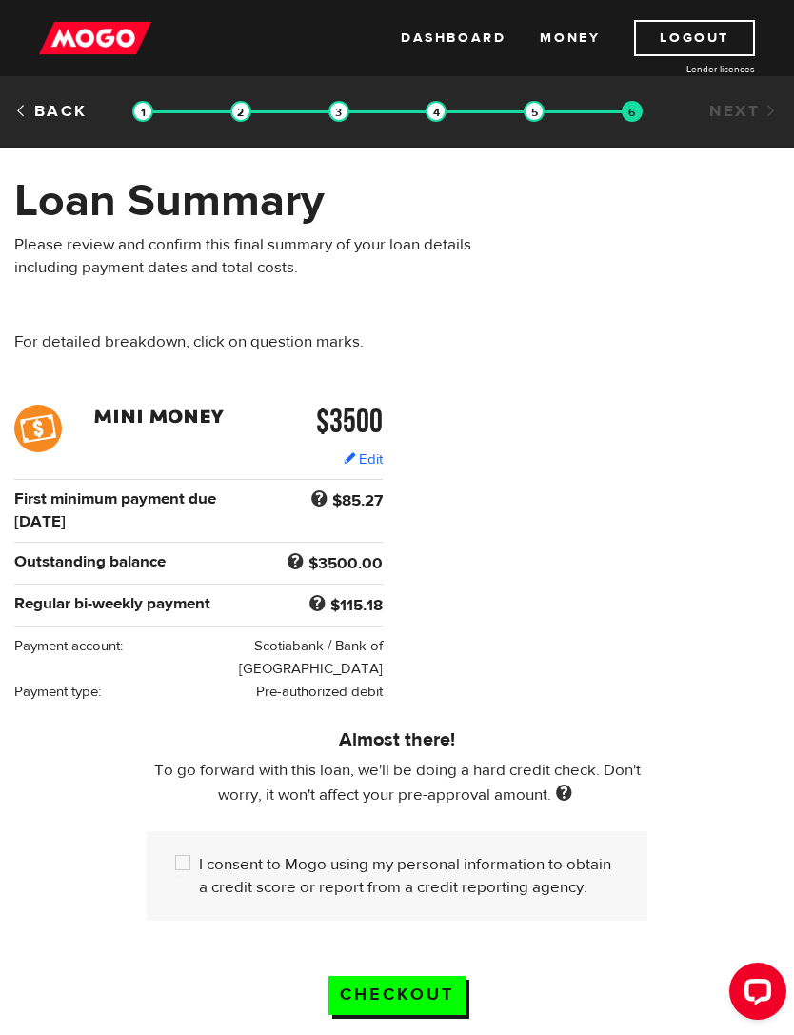
click at [185, 853] on input "I consent to Mogo using my personal information to obtain a credit score or rep…" at bounding box center [187, 865] width 24 height 24
checkbox input "true"
click at [419, 976] on input "Checkout" at bounding box center [397, 995] width 137 height 39
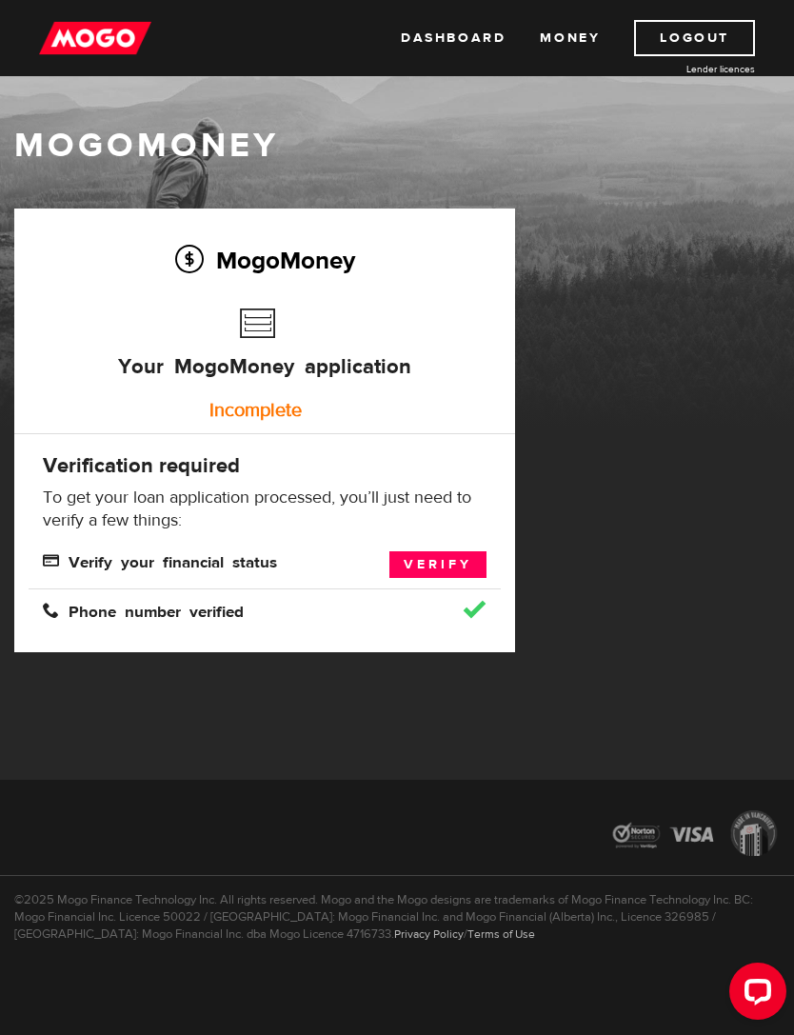
click at [441, 563] on link "Verify" at bounding box center [438, 564] width 97 height 27
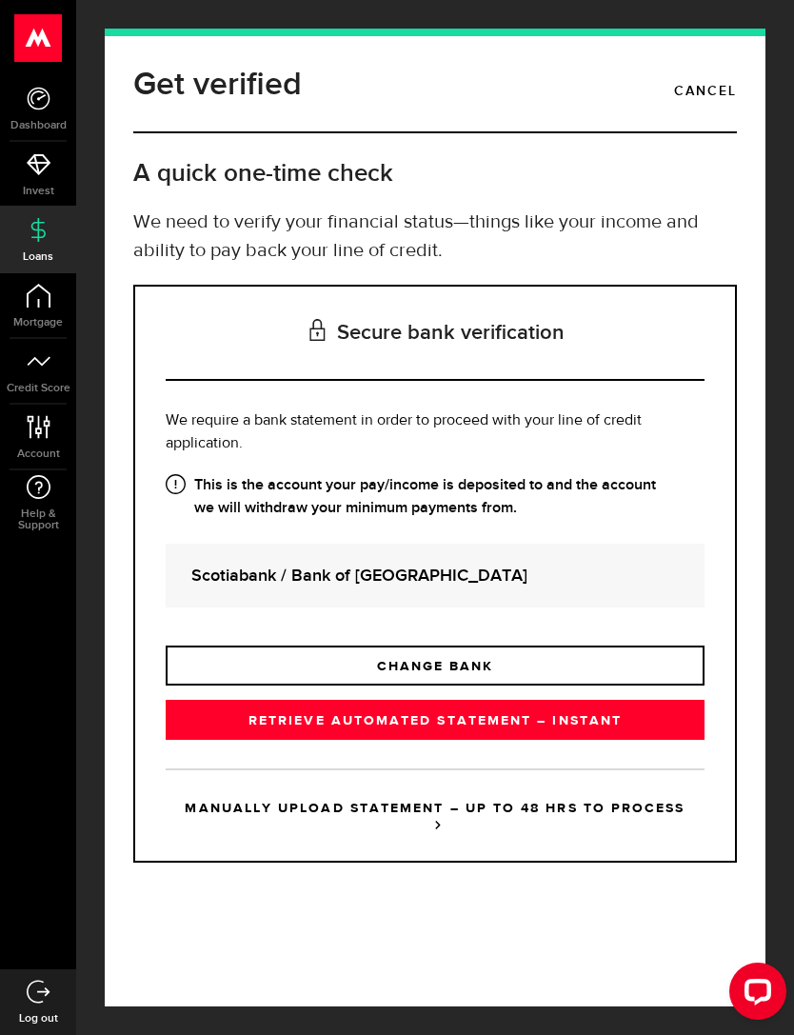
click at [605, 722] on link "RETRIEVE AUTOMATED STATEMENT – INSTANT" at bounding box center [435, 720] width 539 height 40
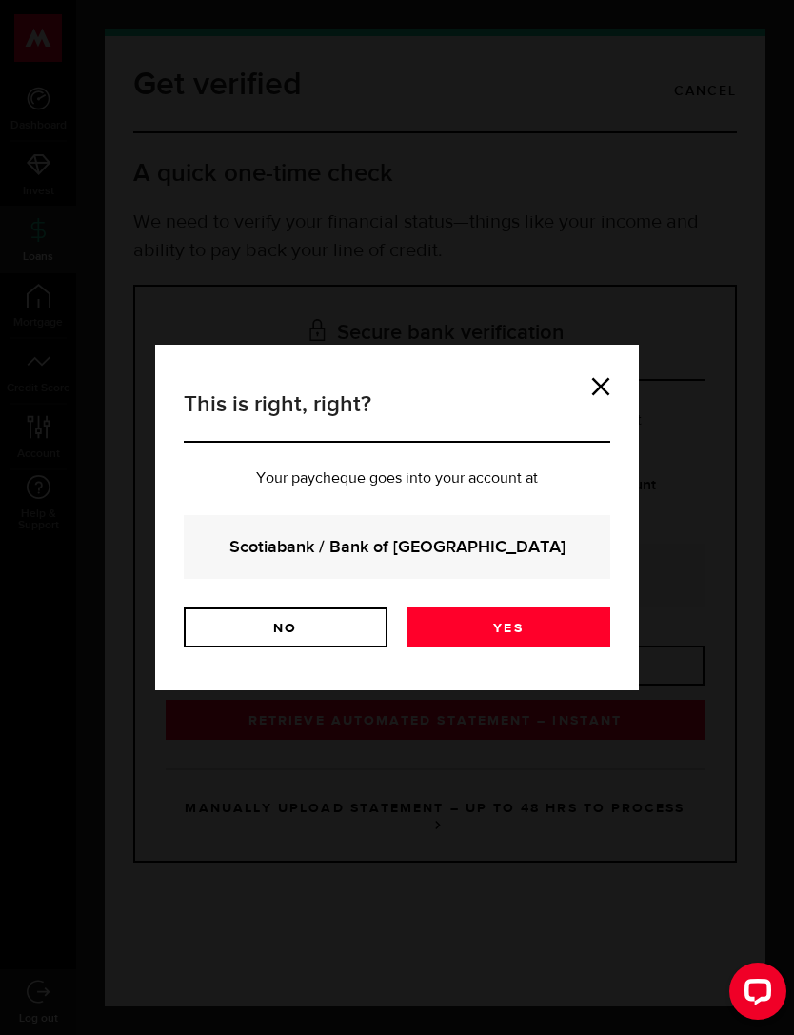
click at [573, 638] on link "Yes" at bounding box center [509, 628] width 204 height 40
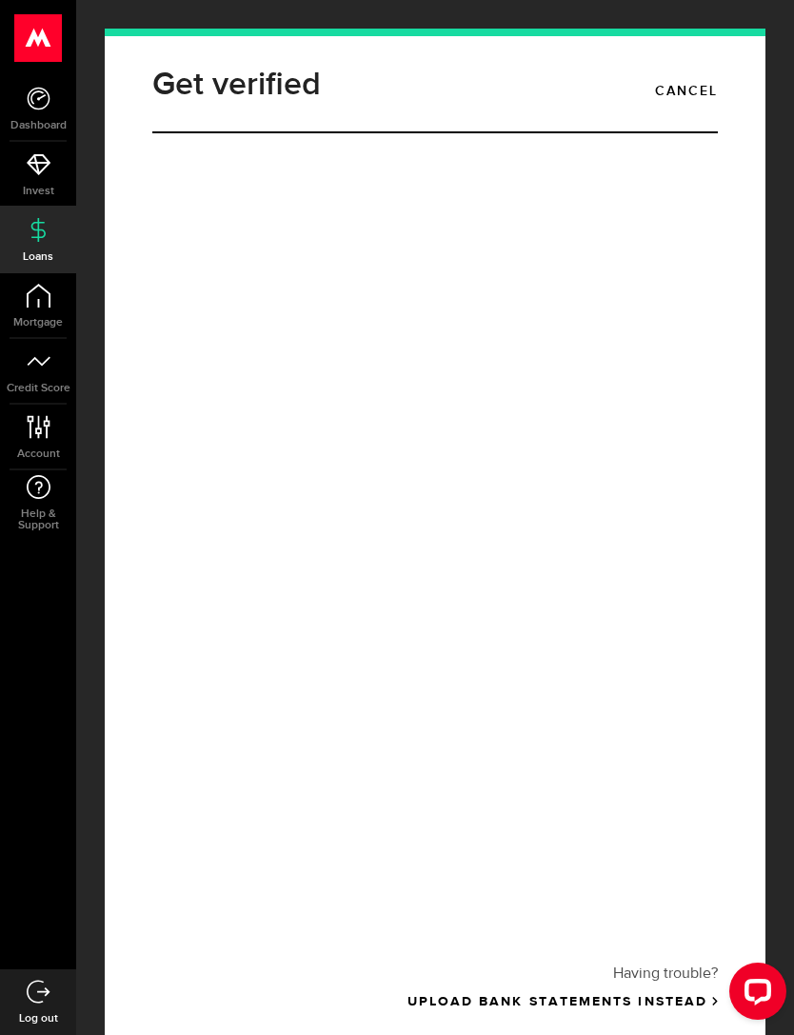
click at [793, 366] on html ".ahcls-1,.ahcls-11,.ahcls-3,.ahcls-4{fill:#fff}.ahcls-1{fill-opacity:0}.ahcls-2…" at bounding box center [397, 517] width 794 height 1035
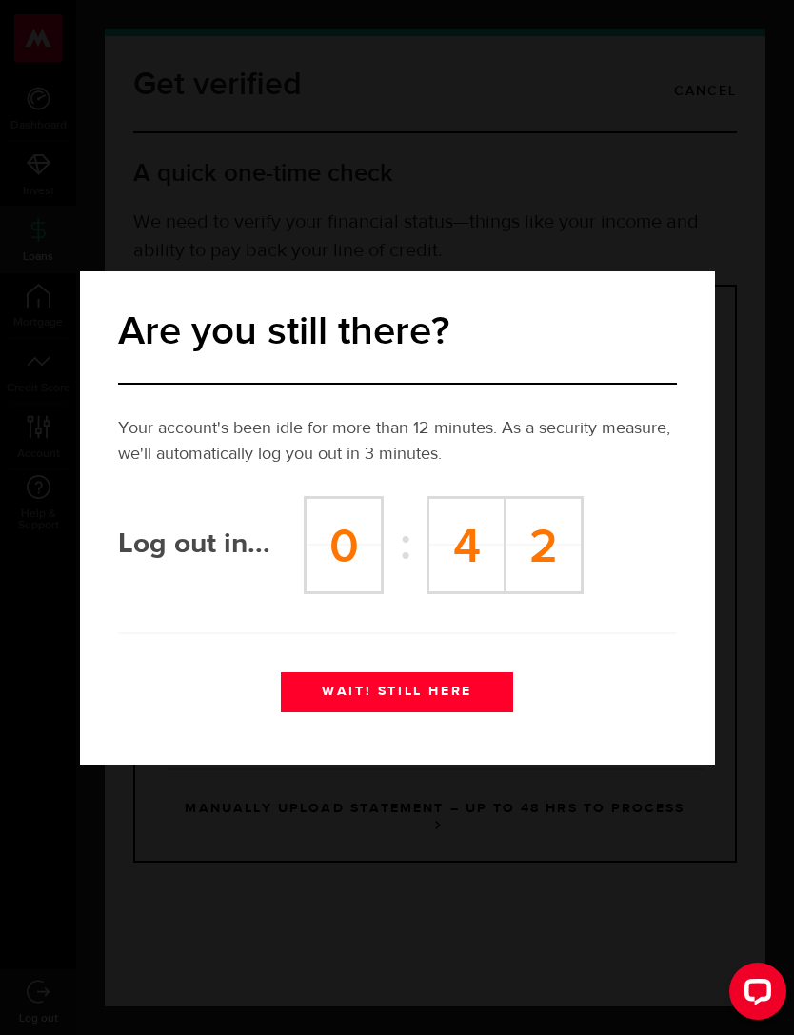
click at [460, 699] on button "WAIT! STILL HERE" at bounding box center [397, 692] width 233 height 40
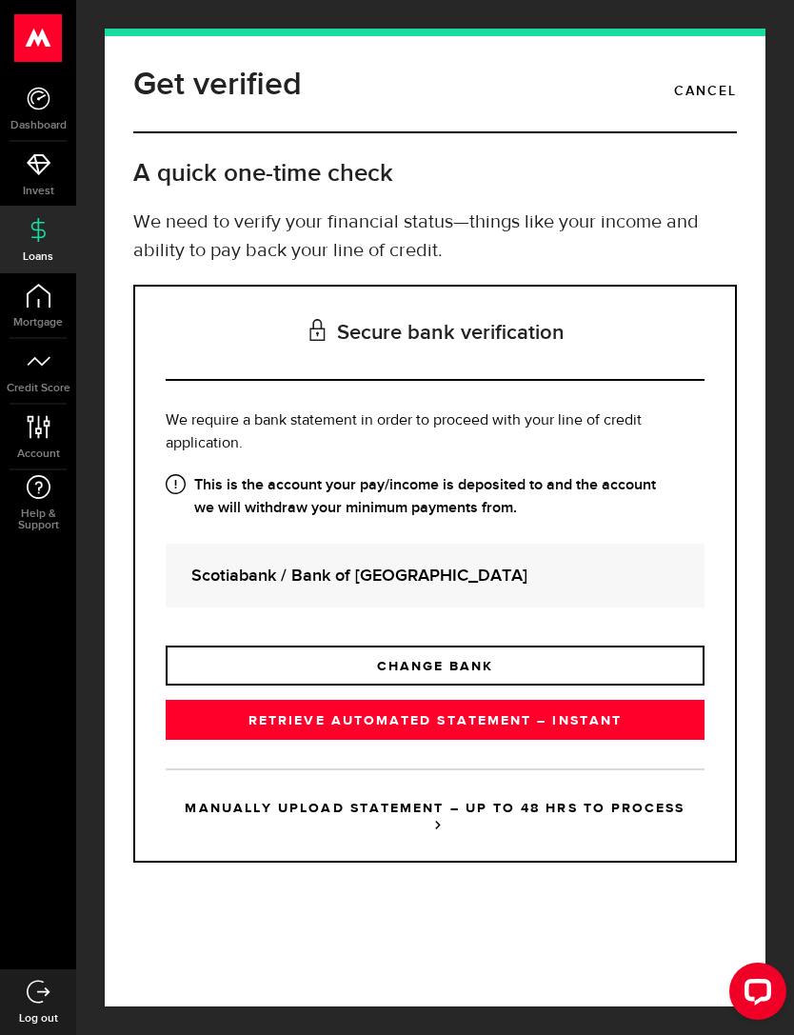
click at [567, 665] on link "CHANGE BANK" at bounding box center [435, 666] width 539 height 40
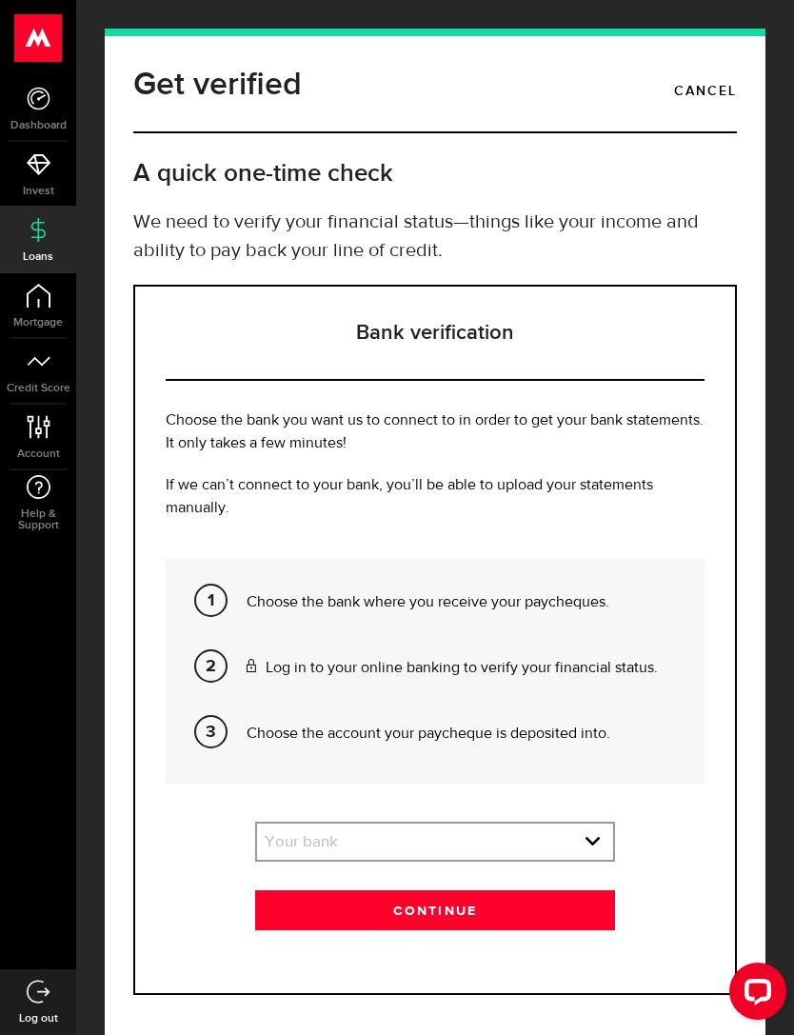
click at [592, 846] on select "Your bank BMO / Bank of Montreal Scotiabank / Bank of Nova Scotia RBC / Royal B…" at bounding box center [434, 844] width 355 height 40
select select "10"
click at [559, 906] on button "Continue" at bounding box center [434, 911] width 359 height 40
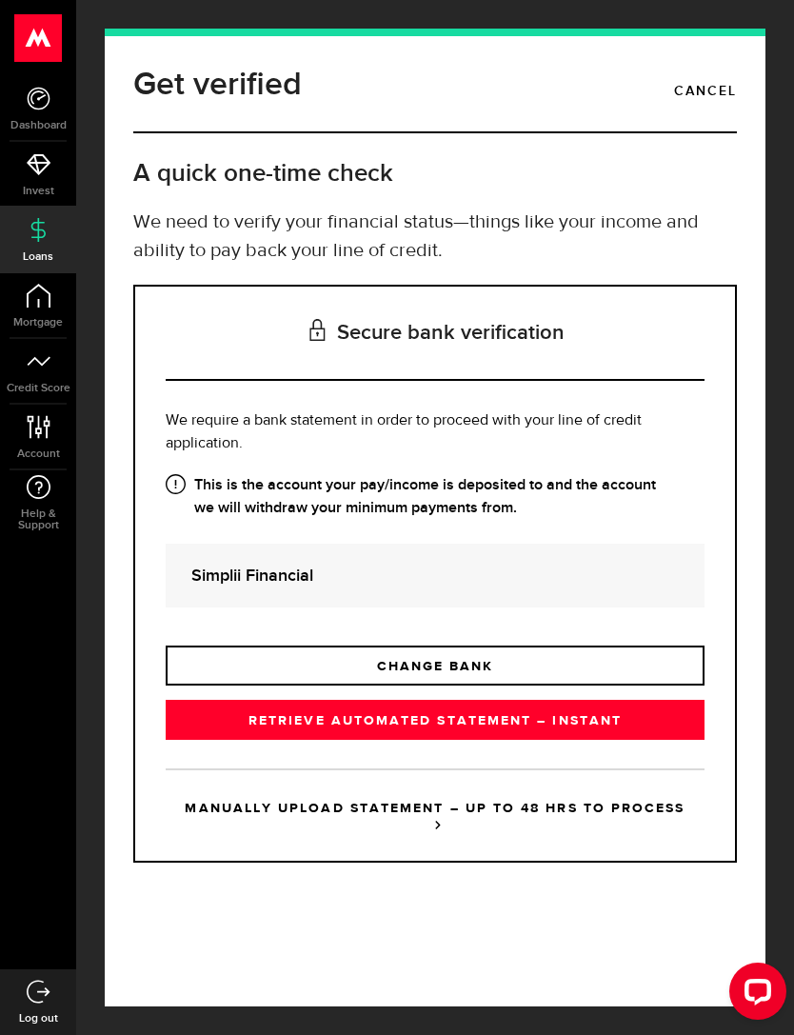
click at [614, 715] on link "RETRIEVE AUTOMATED STATEMENT – INSTANT" at bounding box center [435, 720] width 539 height 40
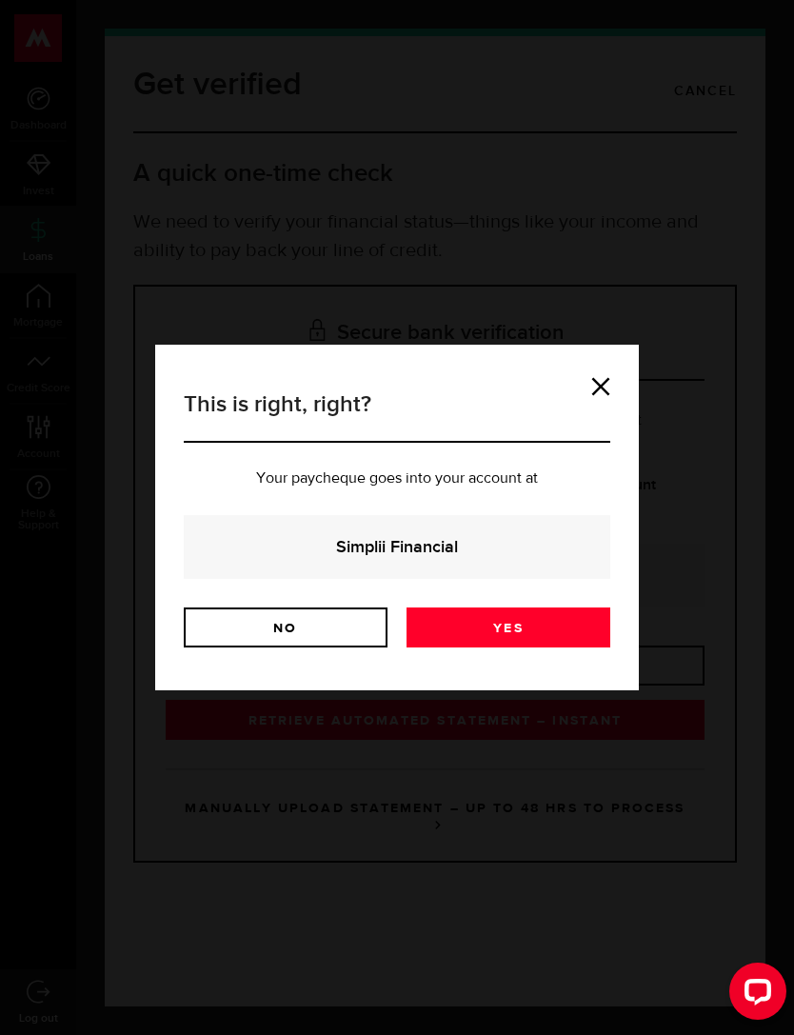
click at [581, 636] on link "Yes" at bounding box center [509, 628] width 204 height 40
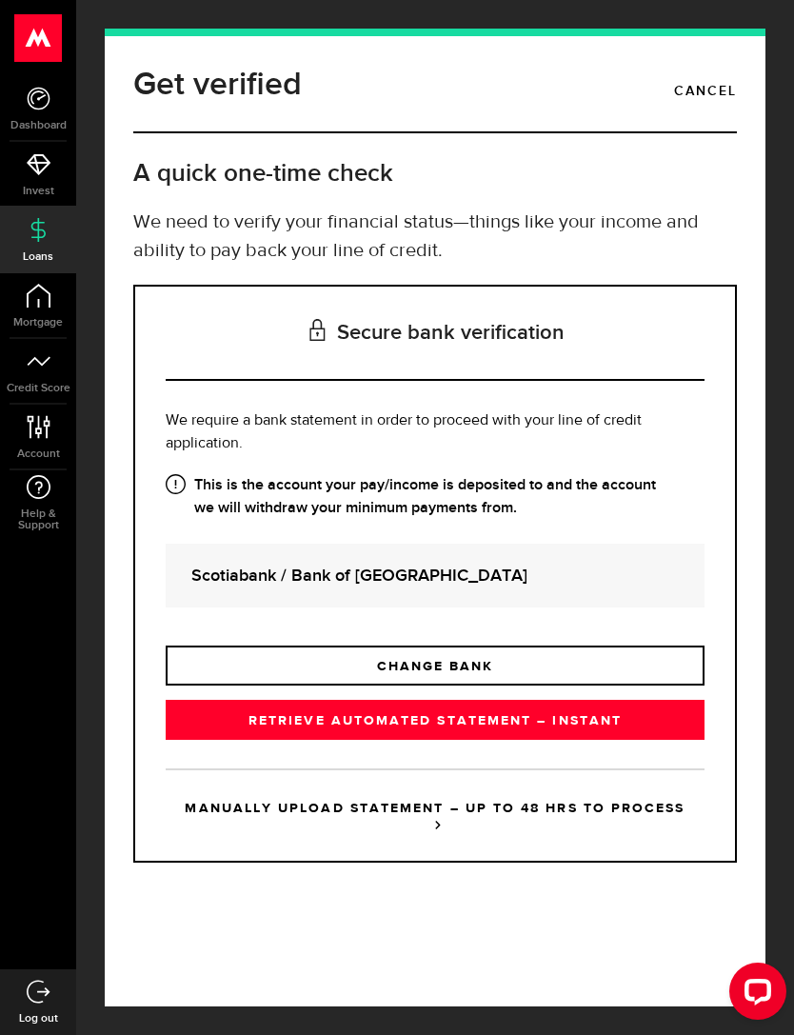
click at [591, 691] on link "RETRIEVE AUTOMATED STATEMENT – INSTANT" at bounding box center [435, 720] width 539 height 40
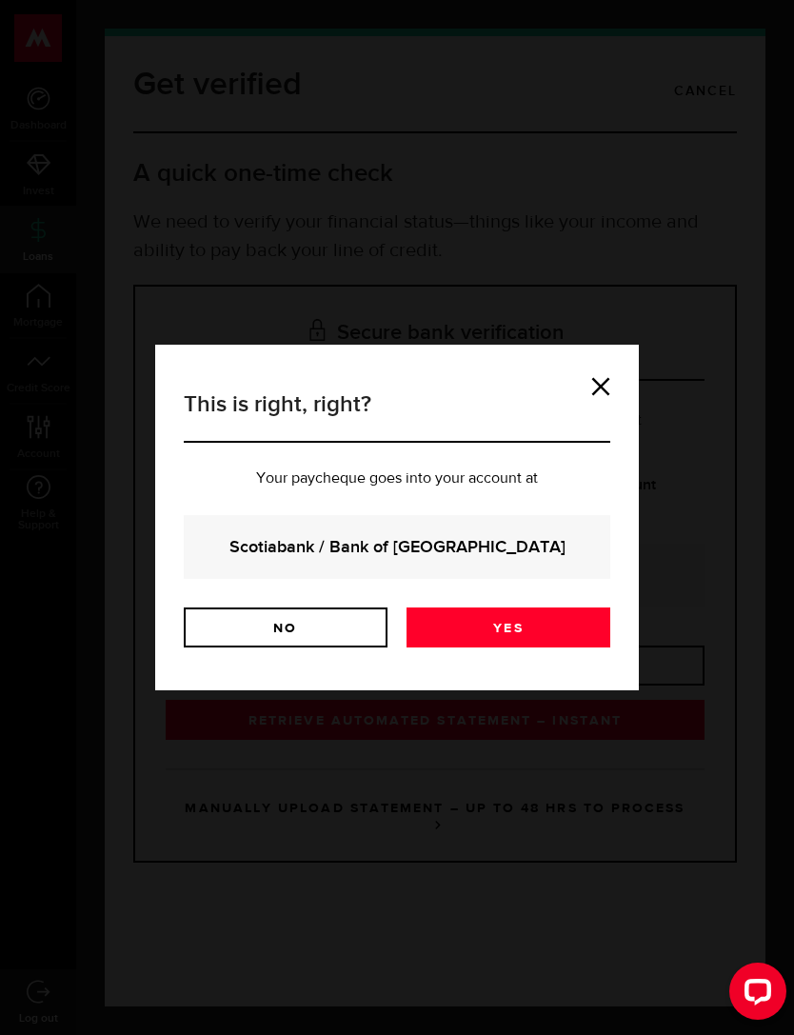
click at [596, 393] on link at bounding box center [600, 386] width 19 height 19
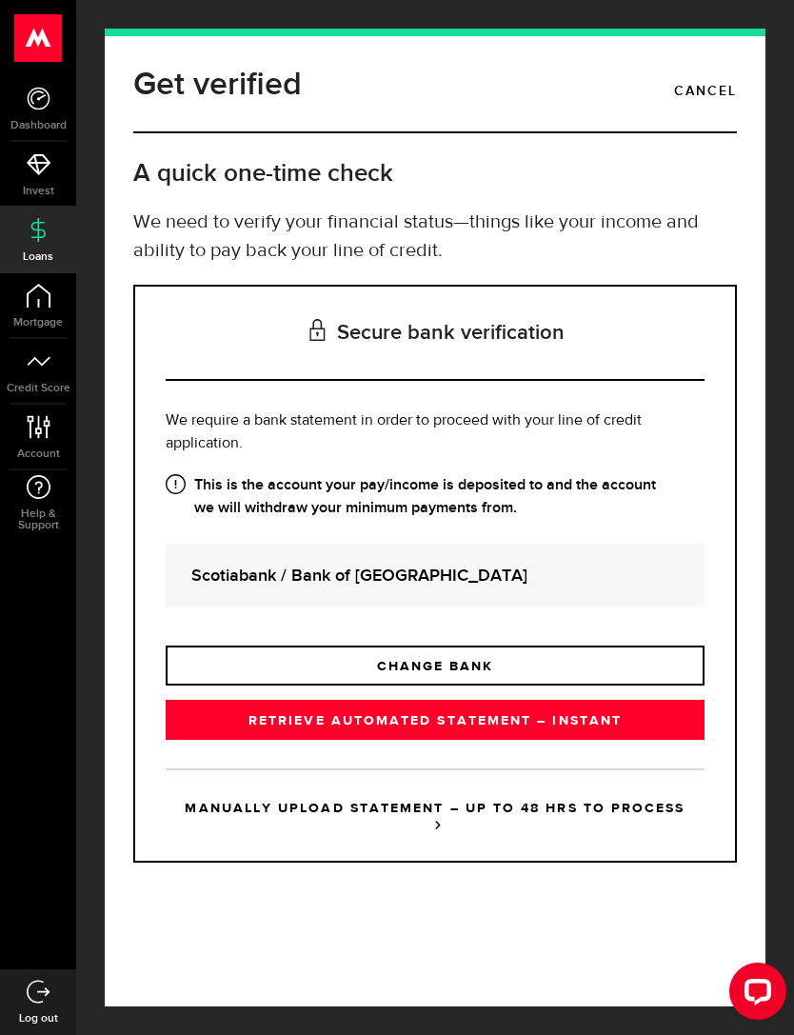
click at [389, 585] on strong "Scotiabank / Bank of [GEOGRAPHIC_DATA]" at bounding box center [435, 576] width 488 height 26
click at [339, 593] on div "Scotiabank / Bank of [GEOGRAPHIC_DATA]" at bounding box center [435, 576] width 539 height 64
click at [539, 664] on link "CHANGE BANK" at bounding box center [435, 666] width 539 height 40
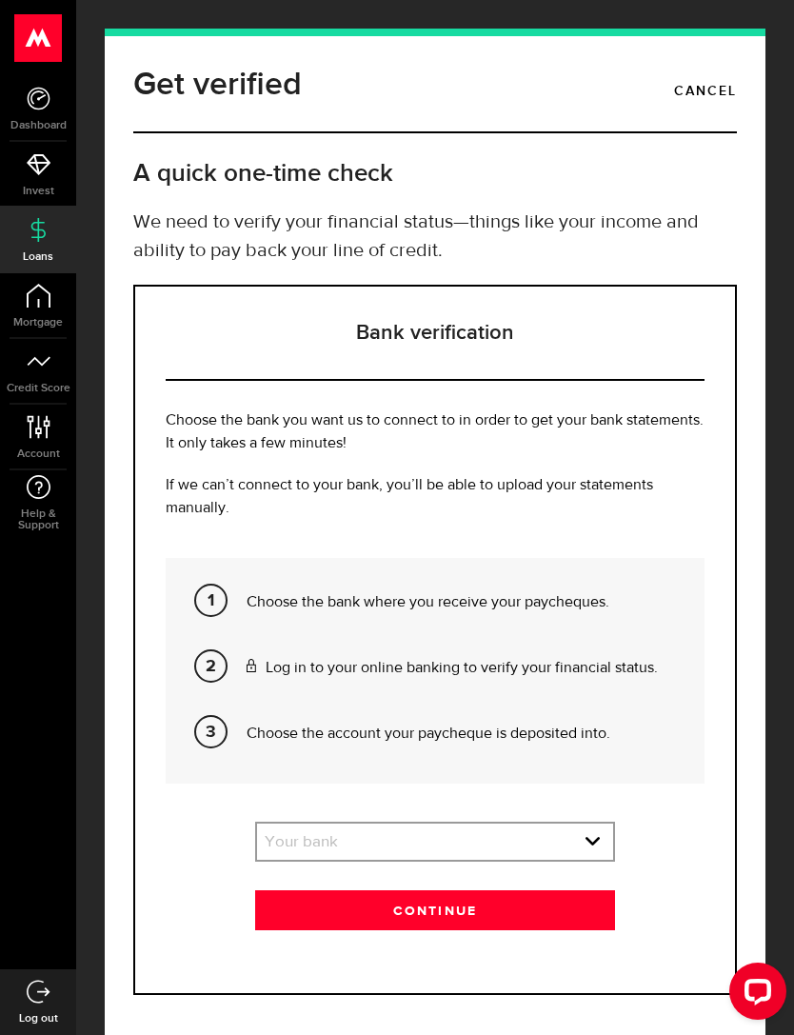
click at [591, 691] on select "Your bank BMO / Bank of Montreal Scotiabank / Bank of Nova Scotia RBC / Royal B…" at bounding box center [434, 844] width 355 height 40
select select "2"
click at [501, 691] on button "Continue" at bounding box center [434, 911] width 359 height 40
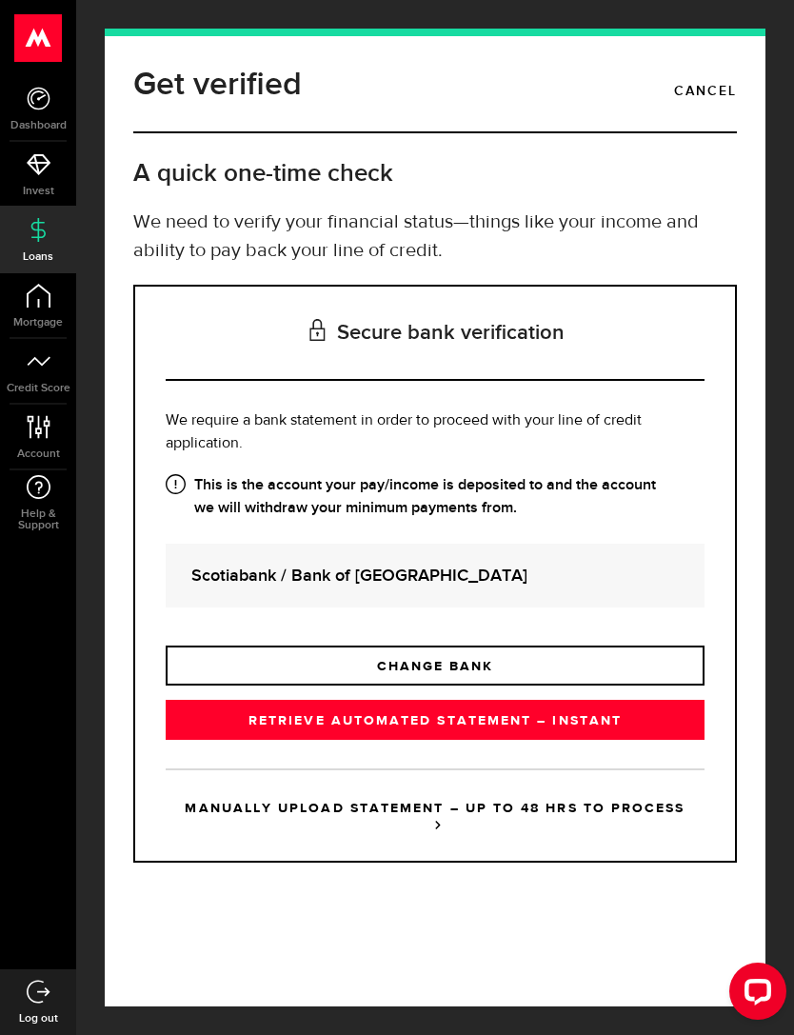
click at [619, 691] on link "RETRIEVE AUTOMATED STATEMENT – INSTANT" at bounding box center [435, 720] width 539 height 40
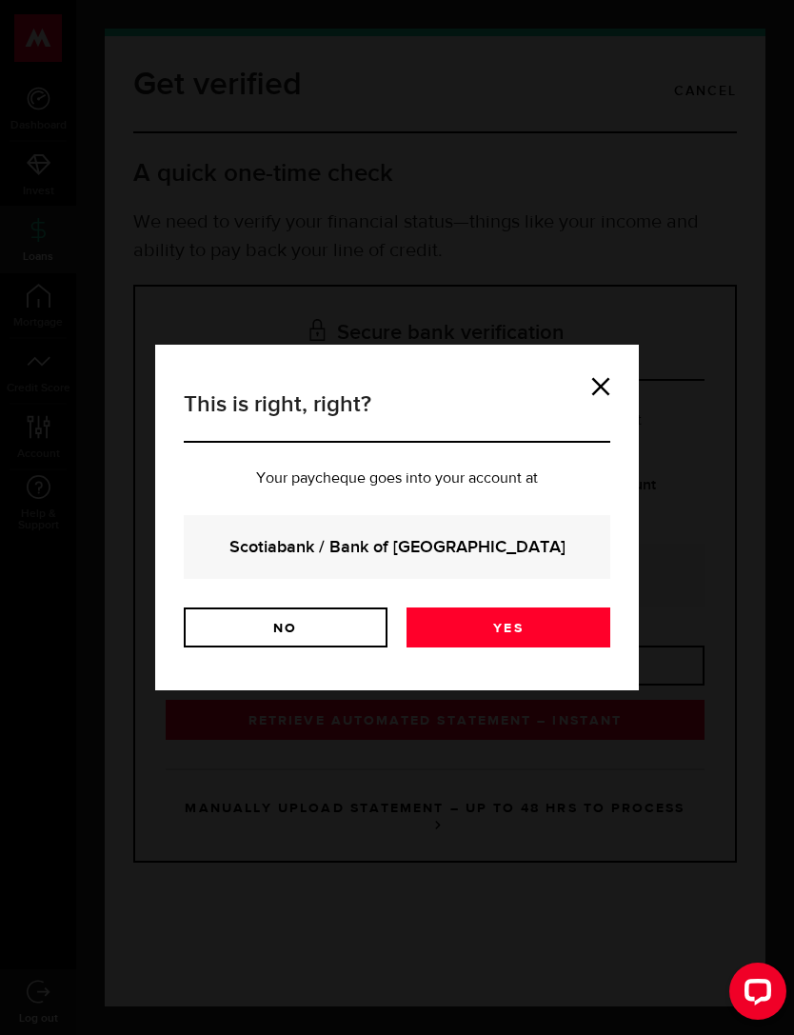
click at [546, 639] on link "Yes" at bounding box center [509, 628] width 204 height 40
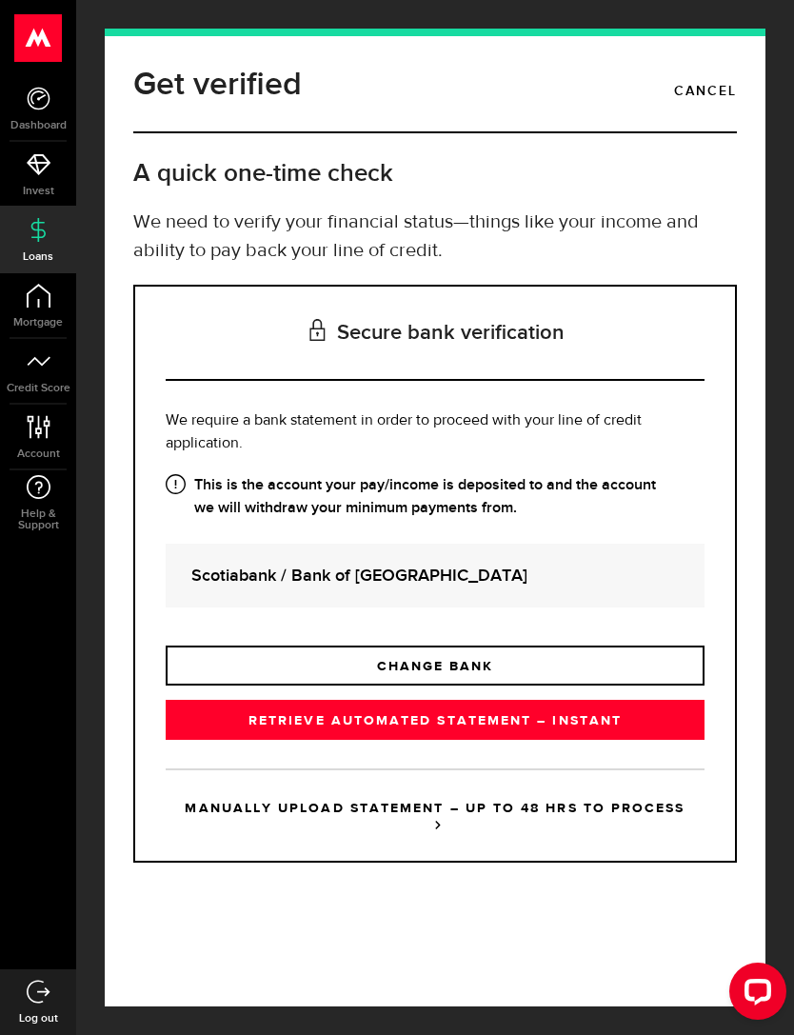
click at [28, 107] on icon at bounding box center [39, 99] width 24 height 24
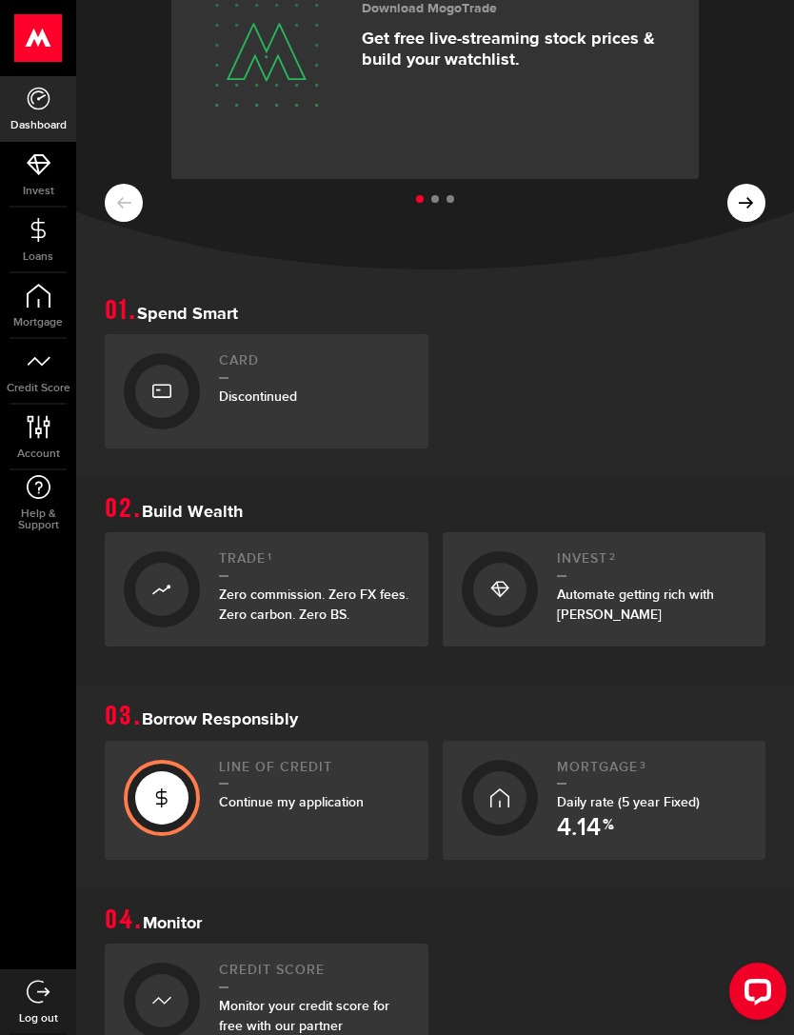
scroll to position [156, 0]
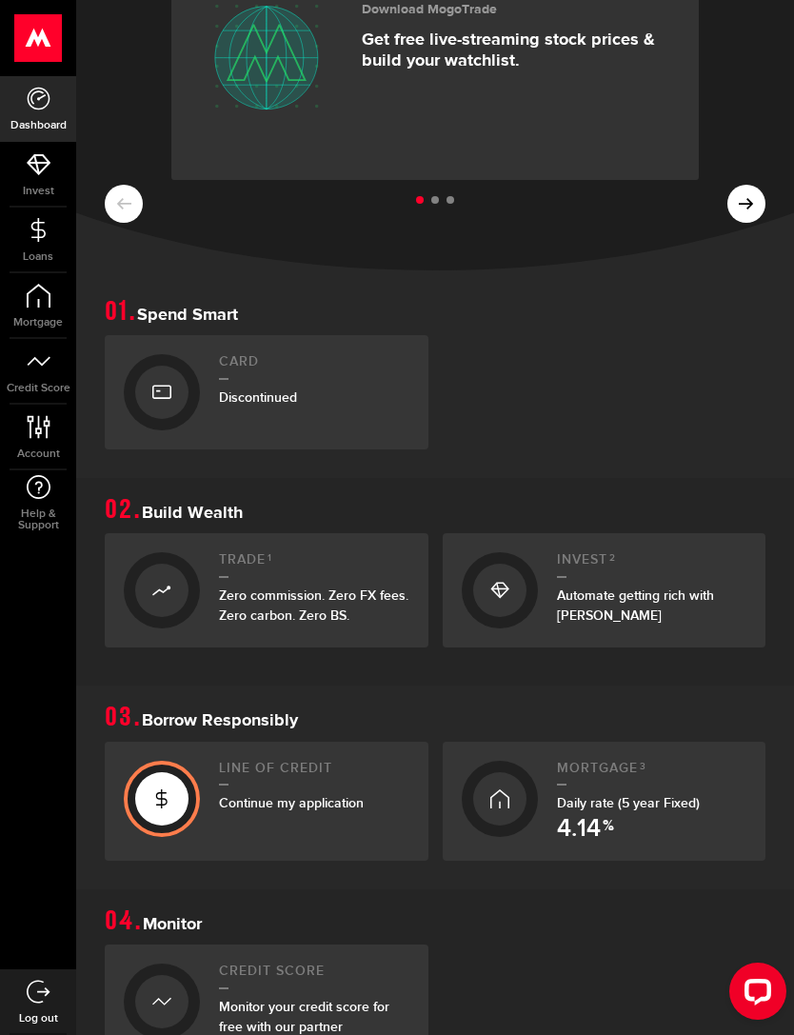
click at [313, 784] on div "Line of credit Continue my application" at bounding box center [314, 802] width 190 height 82
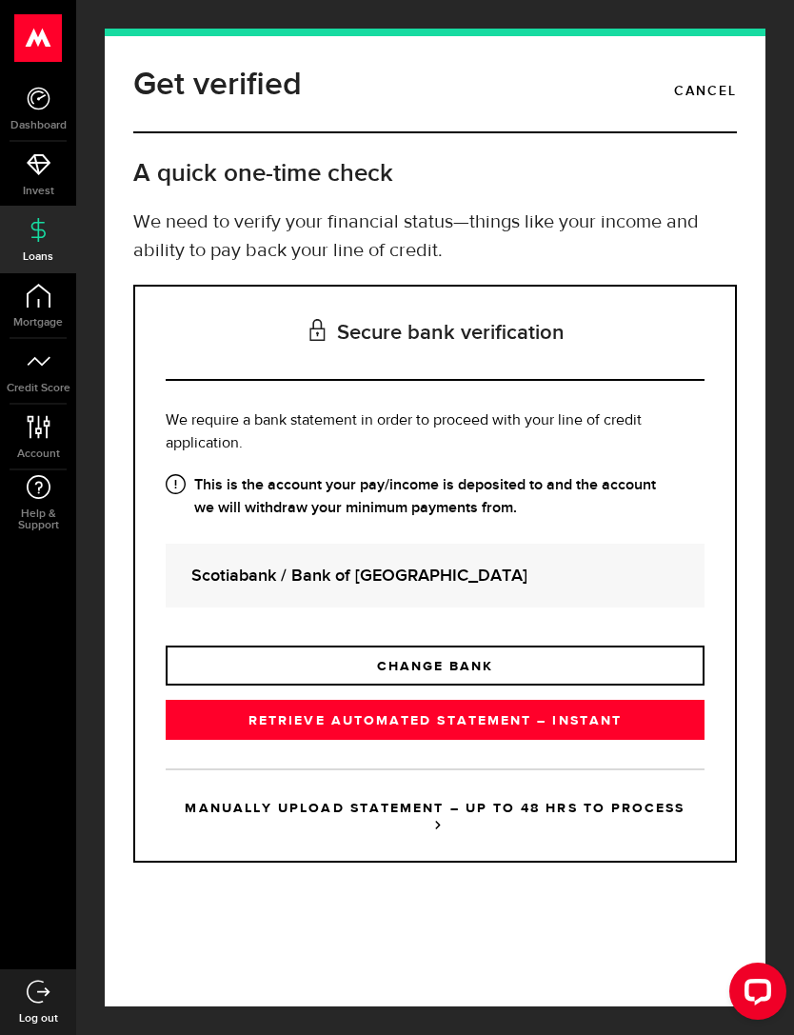
click at [722, 84] on link "Cancel" at bounding box center [705, 91] width 63 height 32
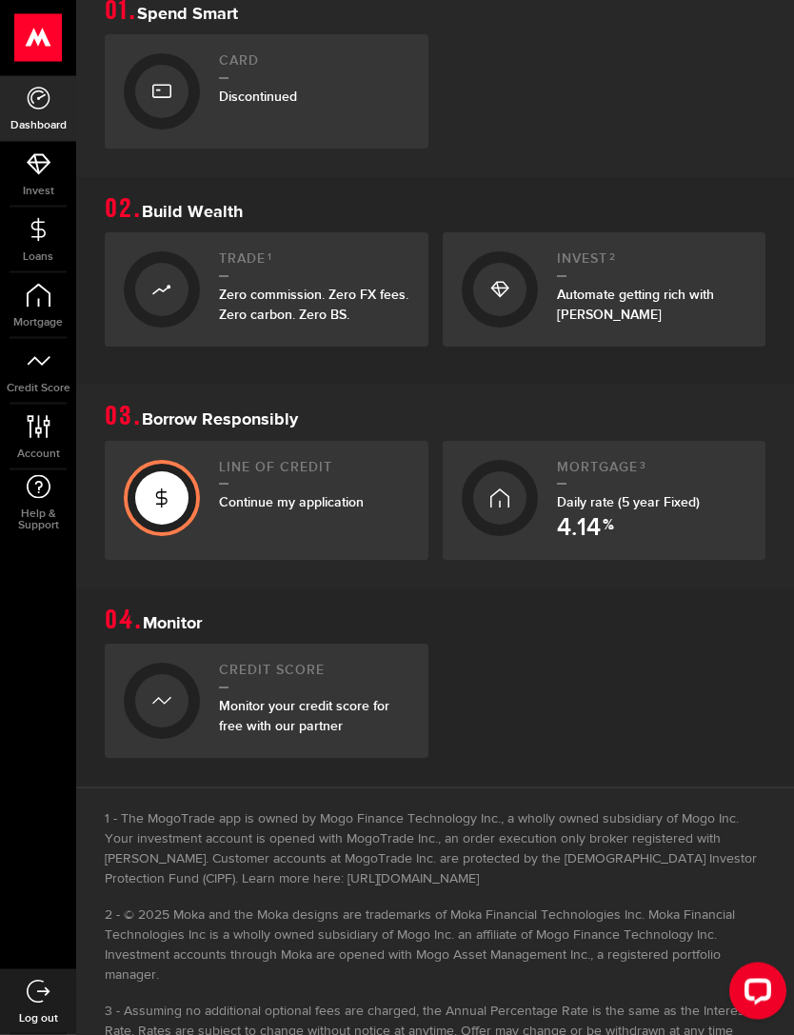
scroll to position [459, 0]
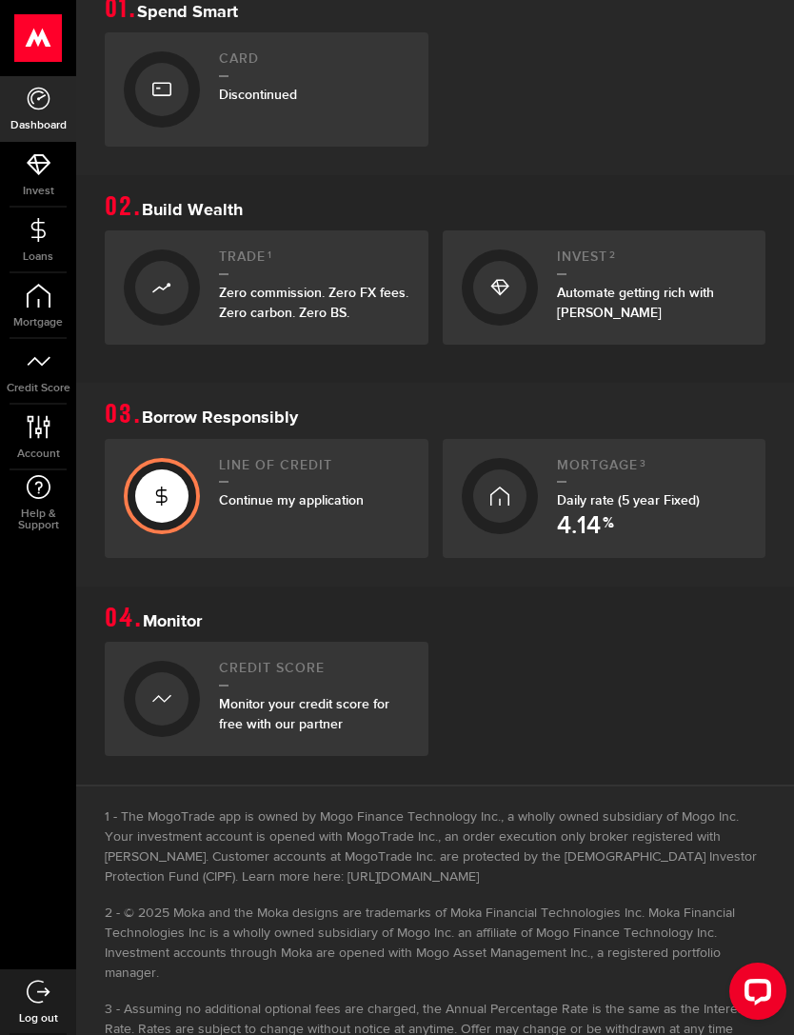
click at [263, 511] on div "Line of credit Continue my application" at bounding box center [314, 499] width 190 height 82
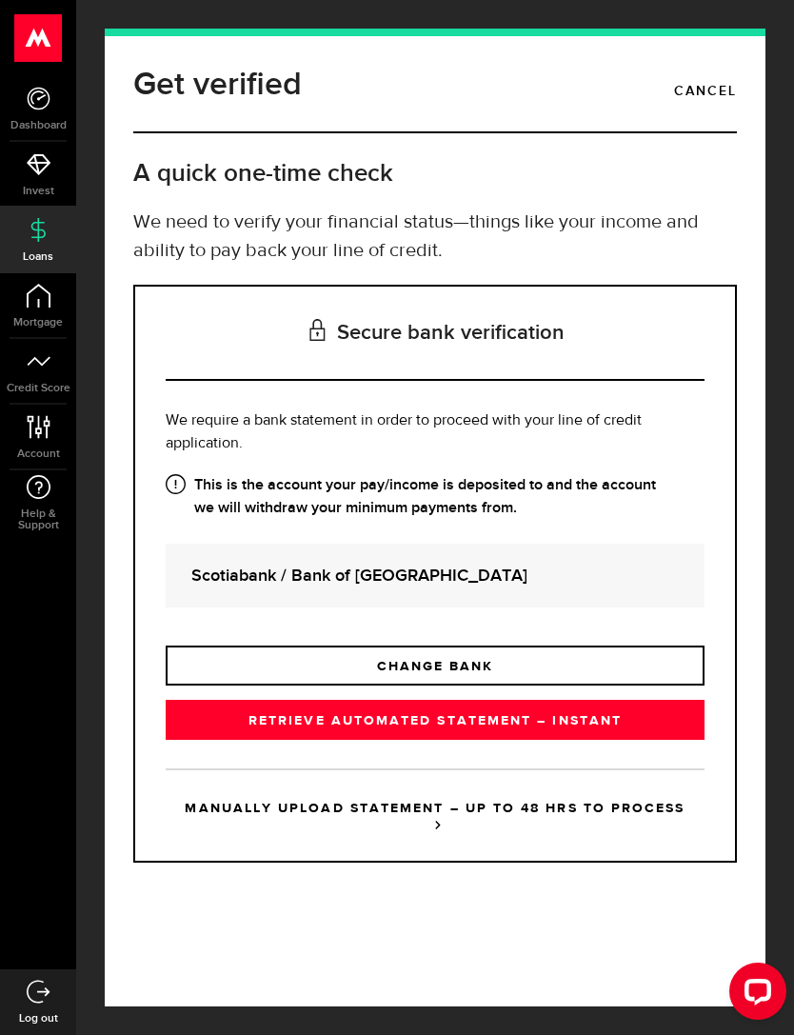
click at [540, 680] on link "CHANGE BANK" at bounding box center [435, 666] width 539 height 40
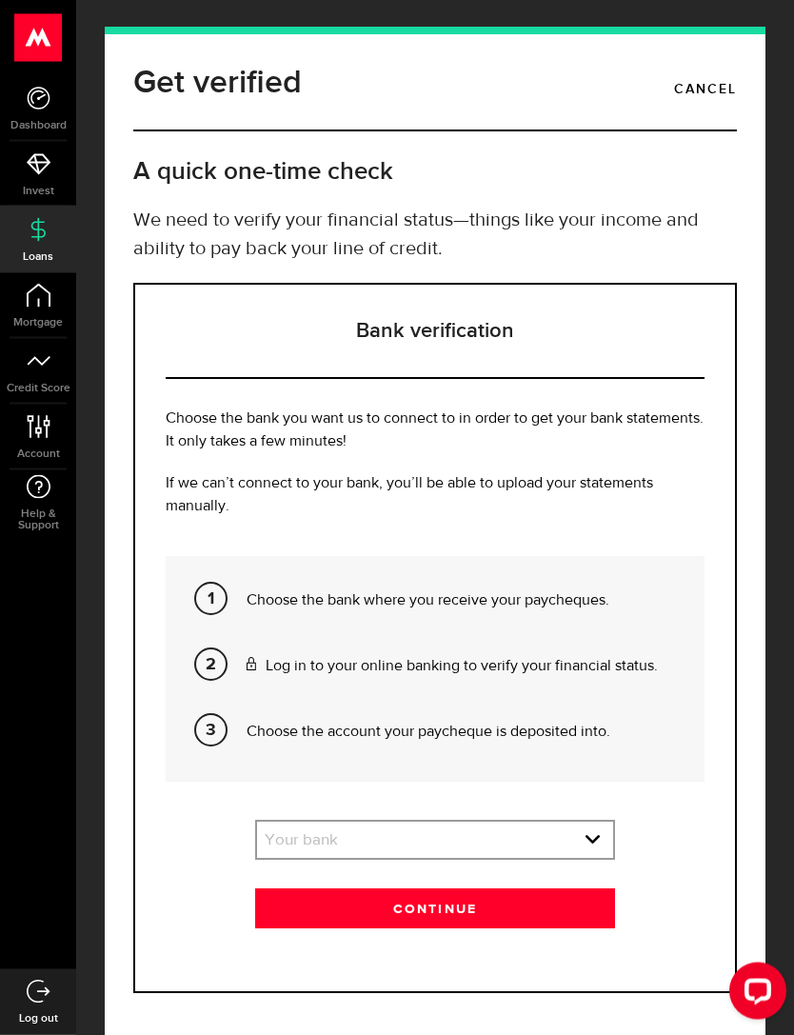
scroll to position [2, 0]
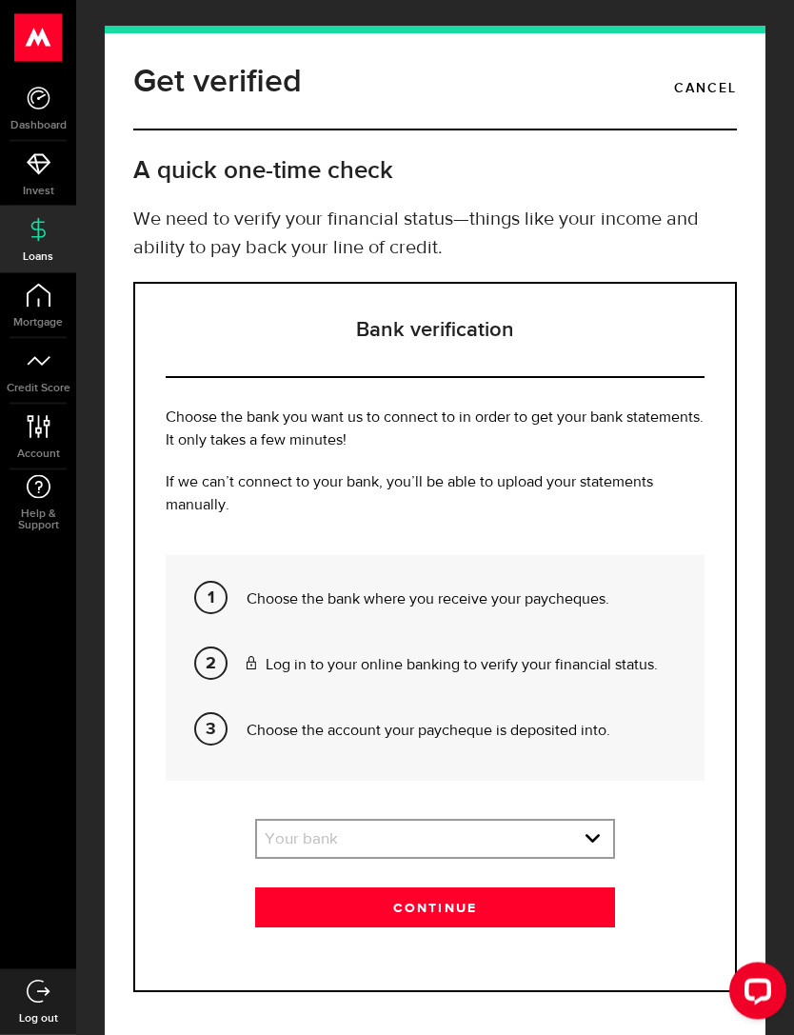
click at [596, 853] on select "Your bank BMO / Bank of Montreal Scotiabank / Bank of Nova Scotia RBC / Royal B…" at bounding box center [434, 842] width 355 height 40
select select "10"
click at [502, 925] on button "Continue" at bounding box center [434, 908] width 359 height 40
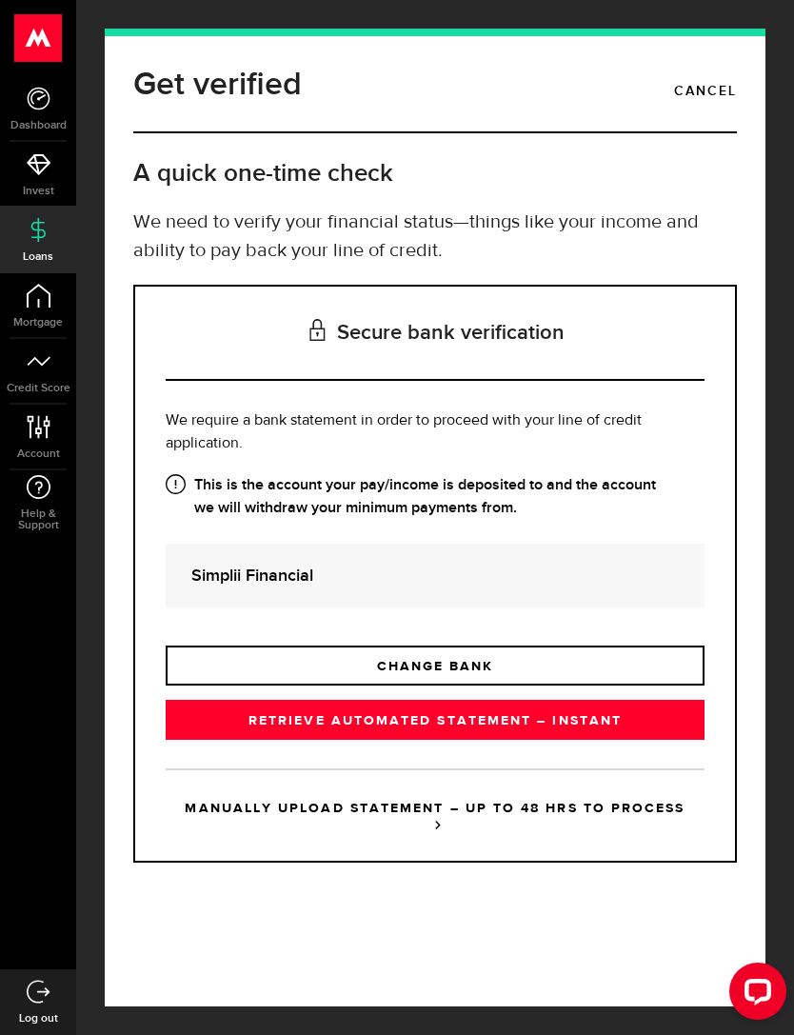
click at [489, 666] on link "CHANGE BANK" at bounding box center [435, 666] width 539 height 40
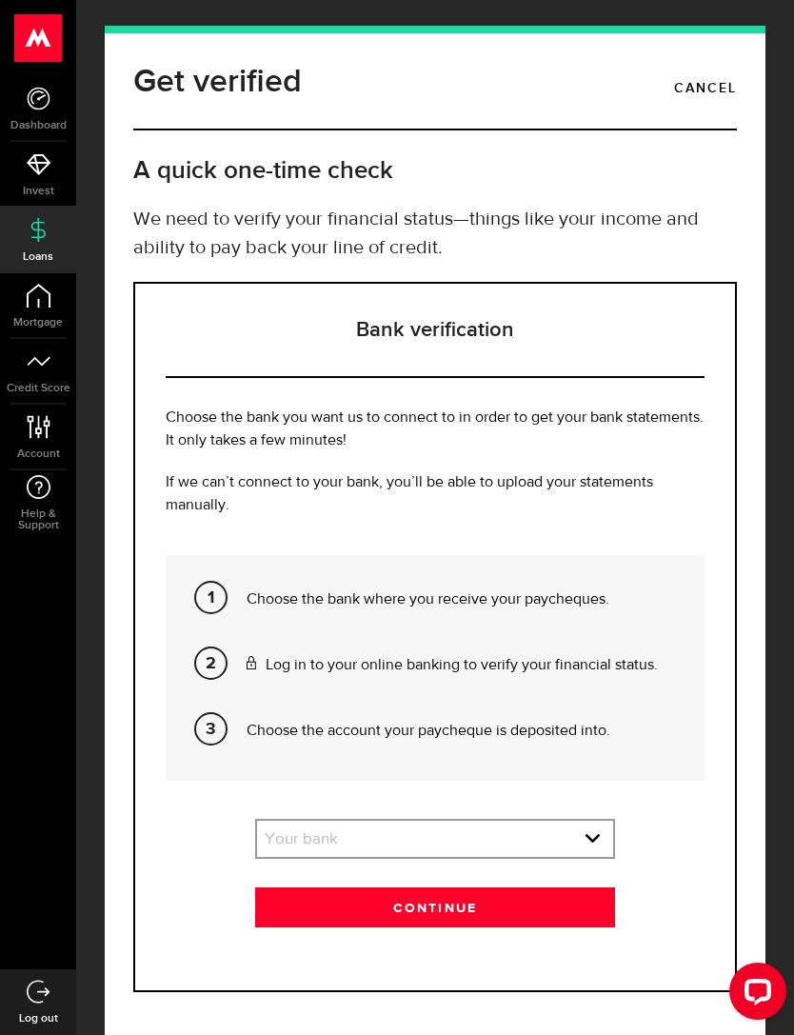
click at [592, 850] on select "Your bank BMO / Bank of Montreal Scotiabank / Bank of Nova Scotia RBC / Royal B…" at bounding box center [434, 841] width 355 height 40
select select "10"
click at [532, 905] on button "Continue" at bounding box center [434, 908] width 359 height 40
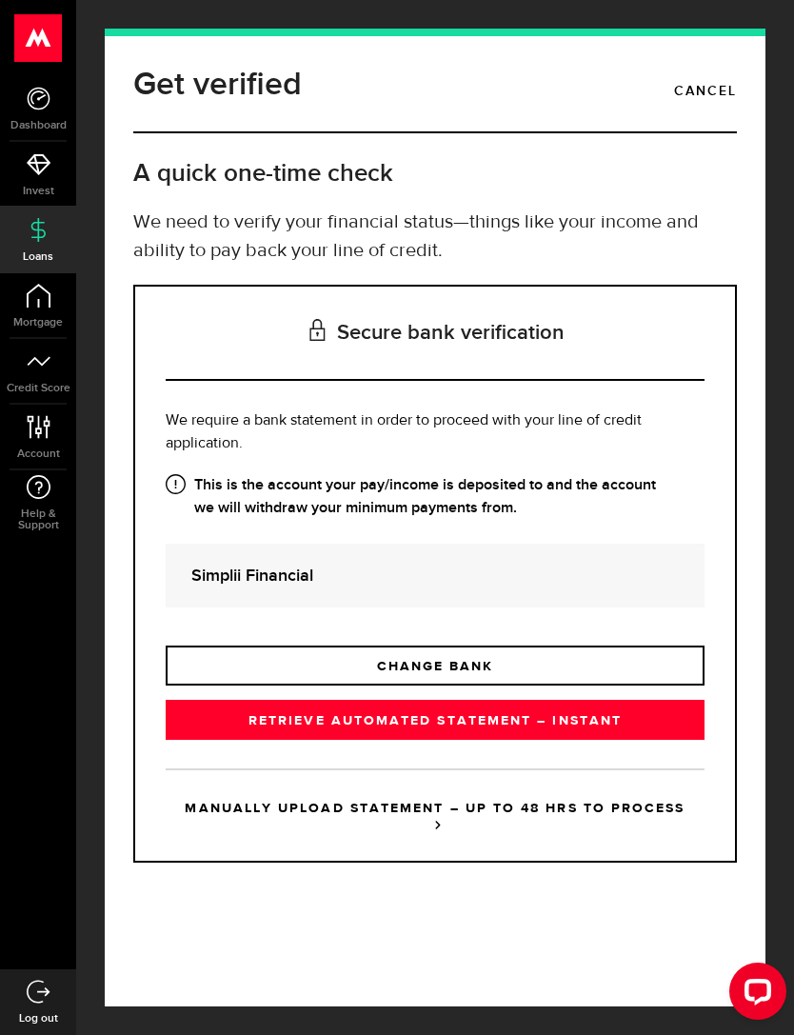
click at [600, 726] on link "RETRIEVE AUTOMATED STATEMENT – INSTANT" at bounding box center [435, 720] width 539 height 40
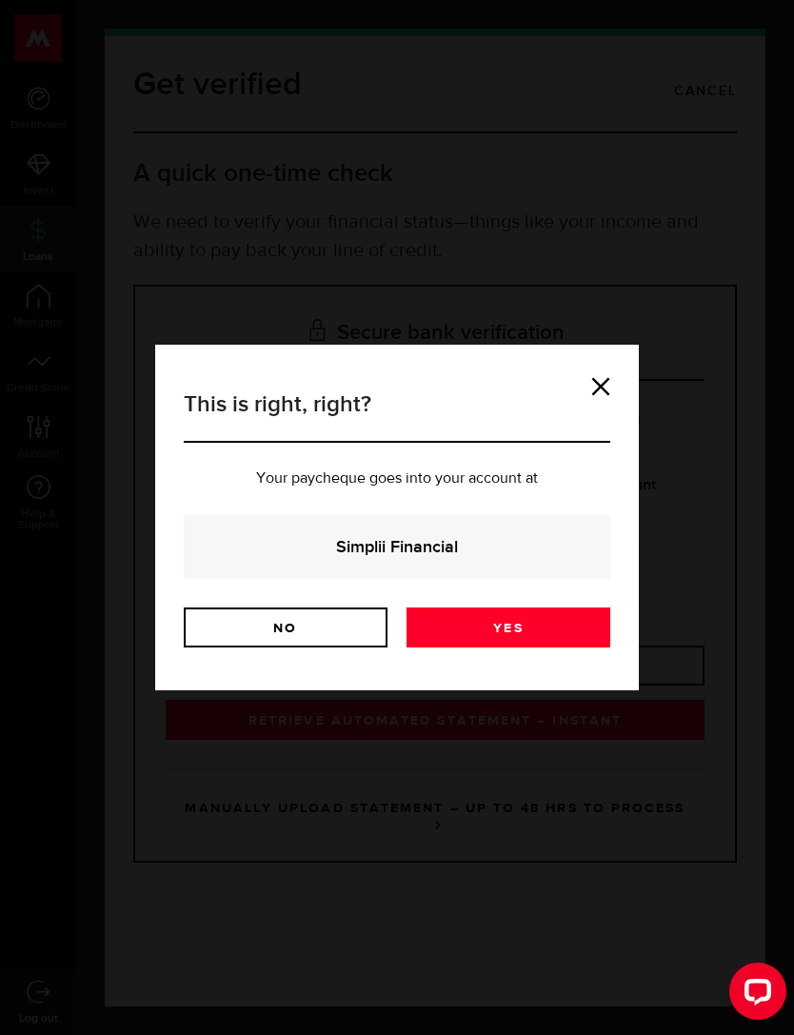
click at [541, 635] on link "Yes" at bounding box center [509, 628] width 204 height 40
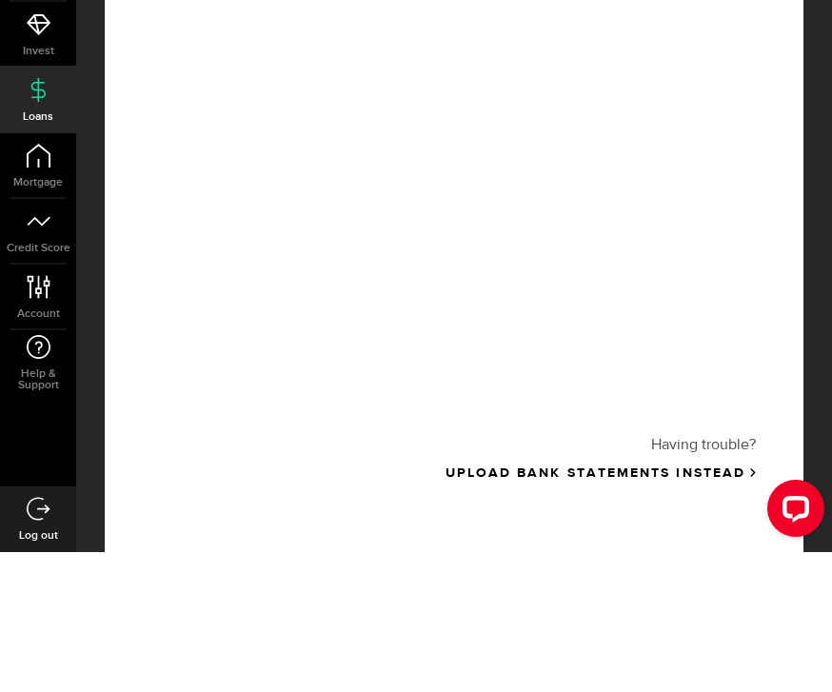
scroll to position [497, 0]
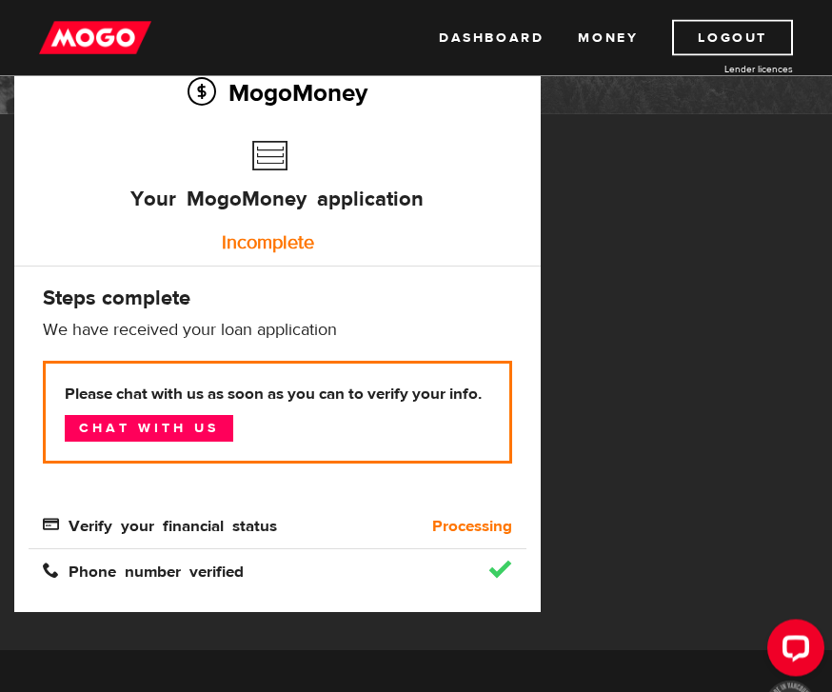
scroll to position [168, 0]
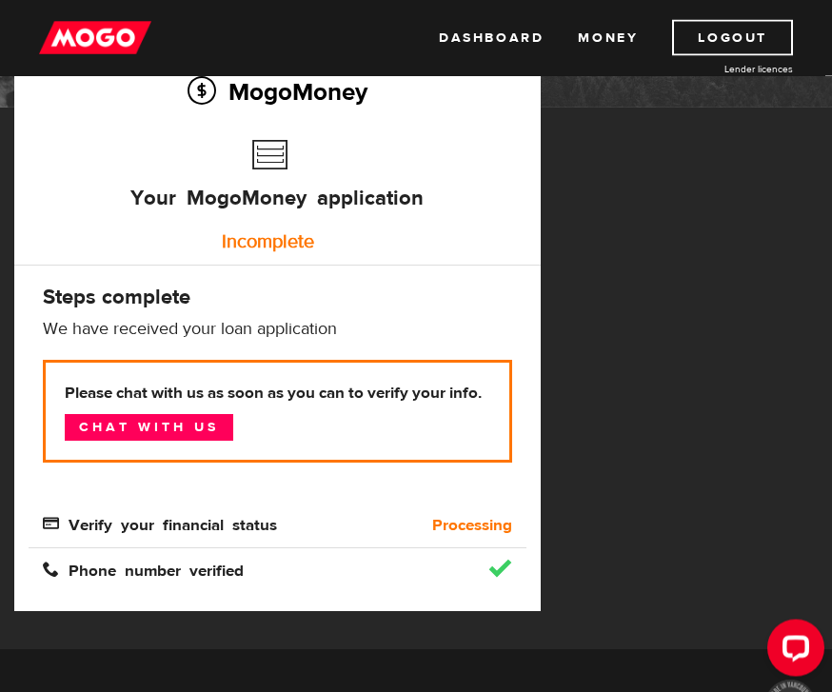
click at [476, 534] on b "Processing" at bounding box center [472, 526] width 80 height 23
click at [200, 441] on link "Chat with us" at bounding box center [149, 428] width 169 height 27
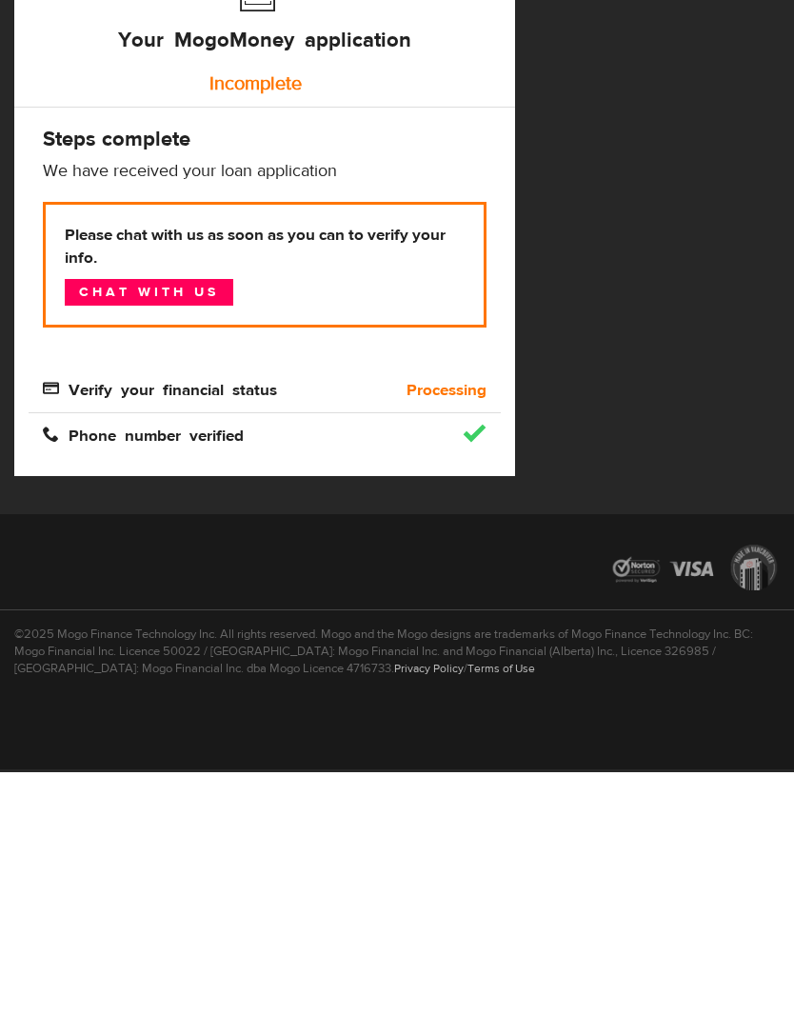
scroll to position [3, 0]
